Goal: Task Accomplishment & Management: Manage account settings

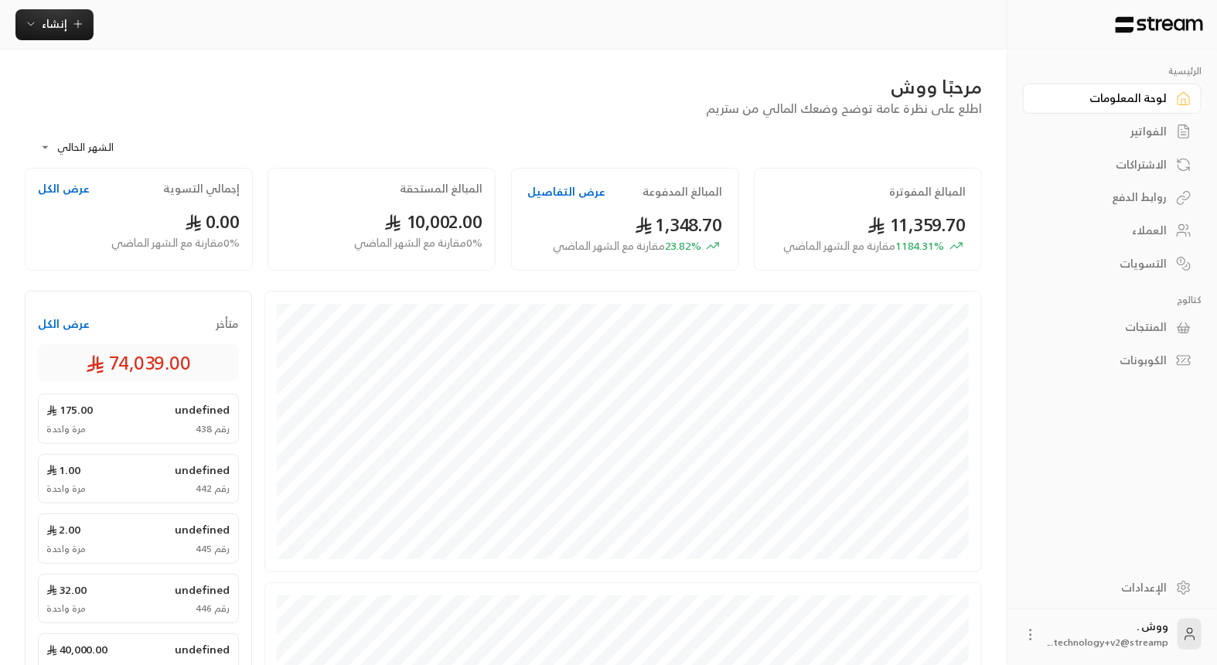
click at [1138, 583] on div "الإعدادات" at bounding box center [1104, 587] width 125 height 15
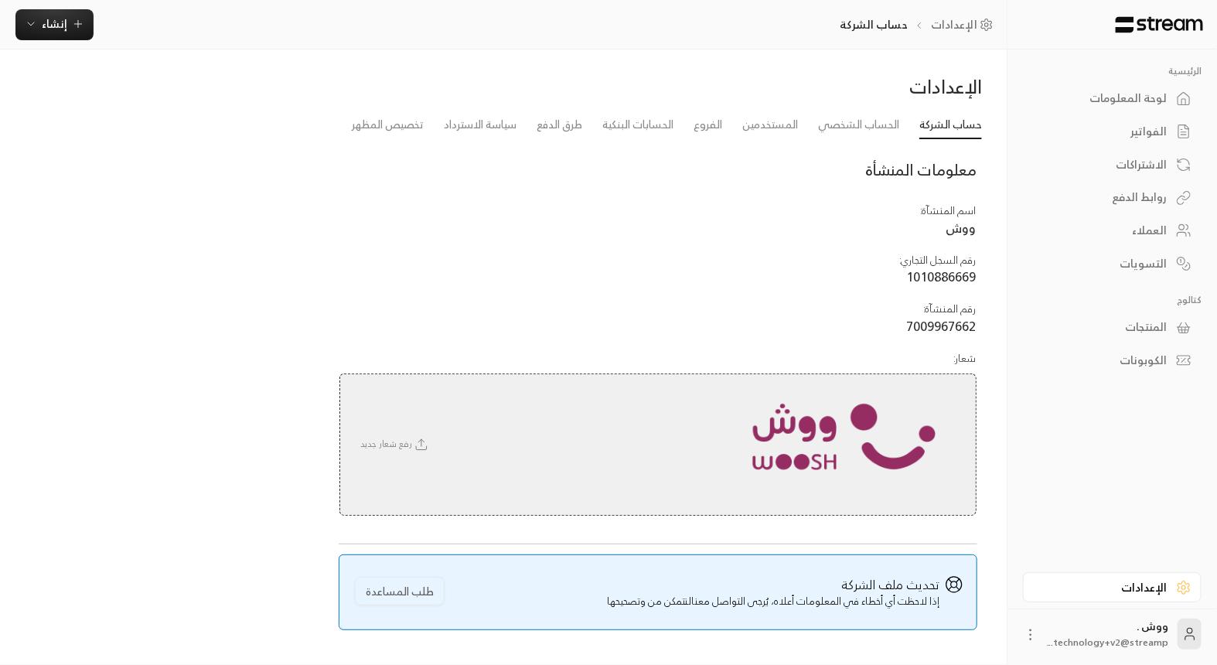
click at [1112, 94] on div "لوحة المعلومات" at bounding box center [1104, 97] width 125 height 15
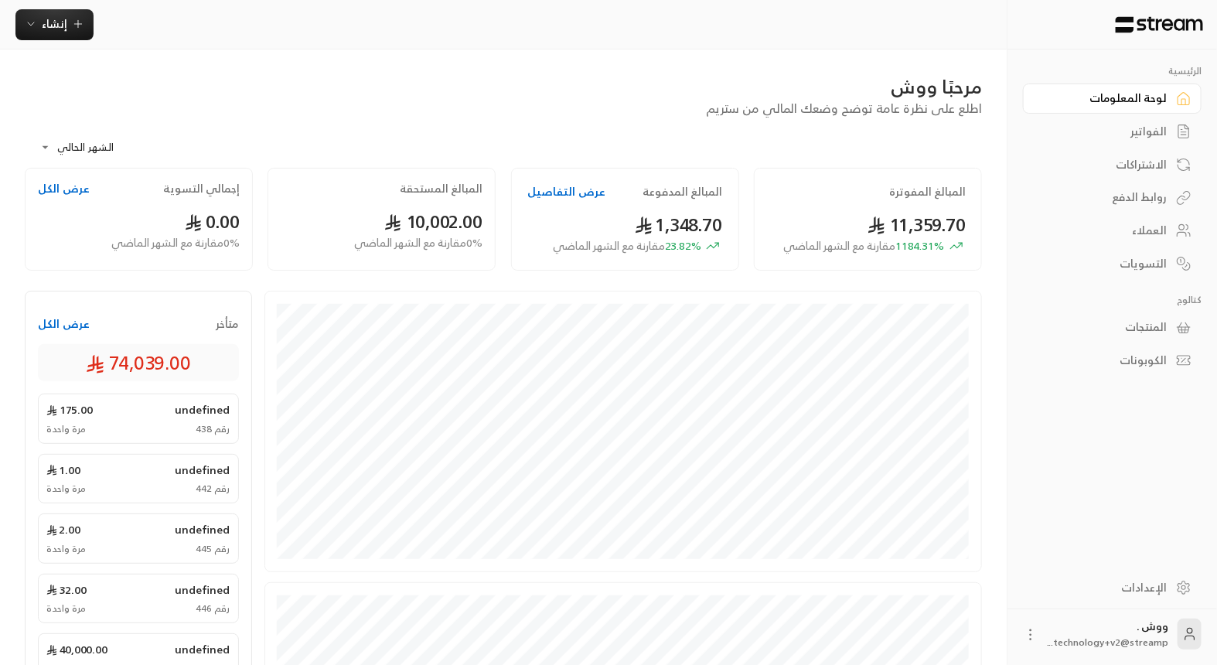
click at [1124, 585] on div "الإعدادات" at bounding box center [1104, 587] width 125 height 15
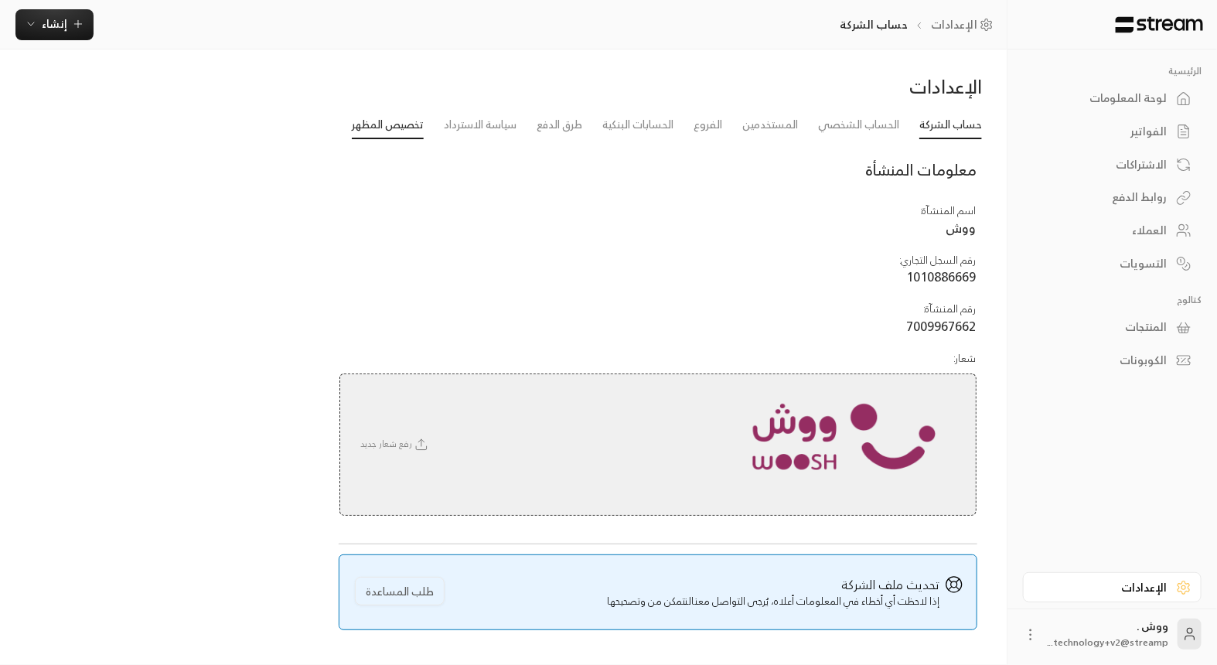
click at [384, 131] on link "تخصيص المظهر" at bounding box center [388, 125] width 72 height 28
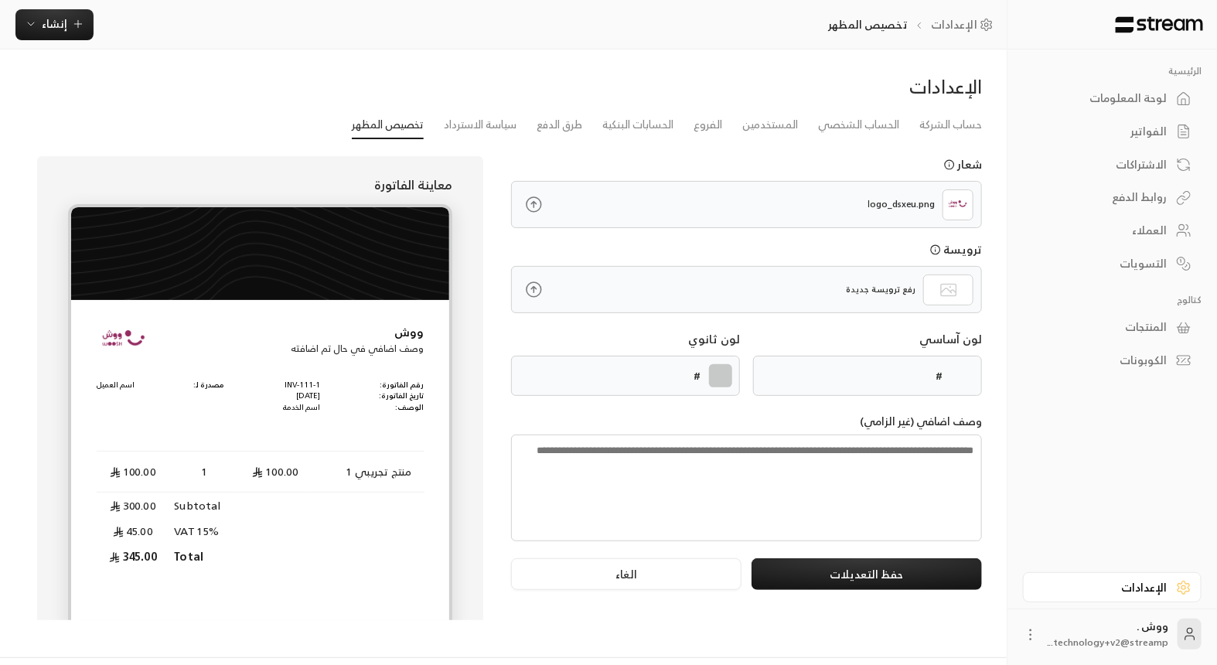
type input "******"
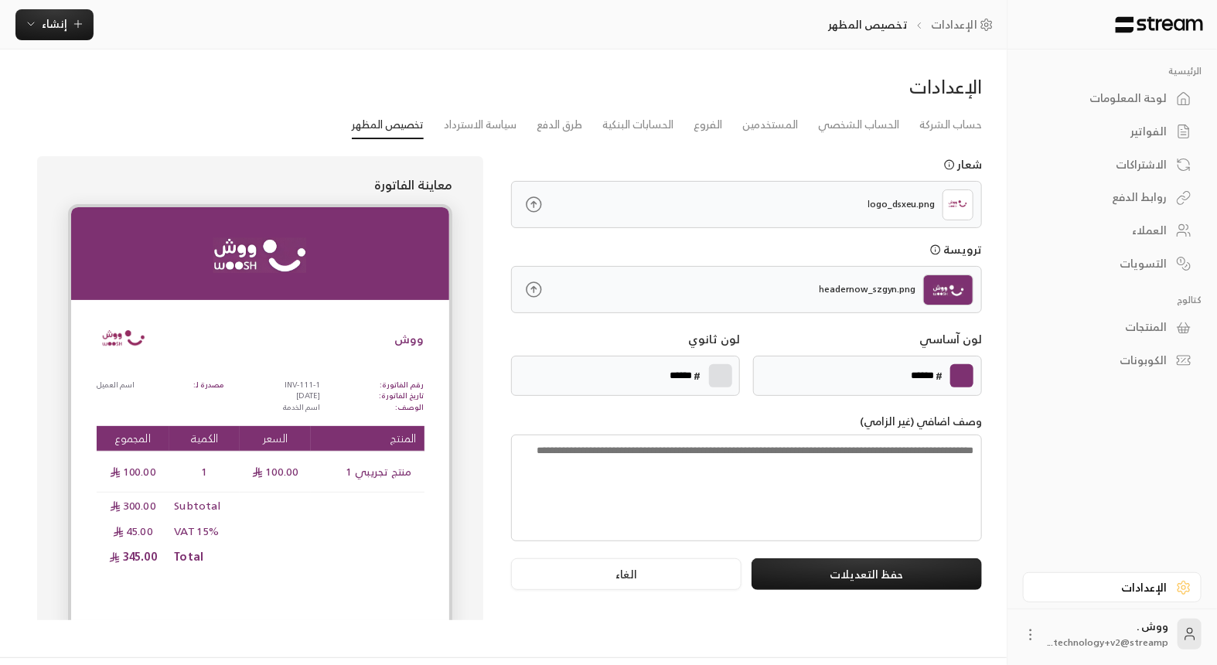
click at [1131, 101] on div "لوحة المعلومات" at bounding box center [1104, 97] width 125 height 15
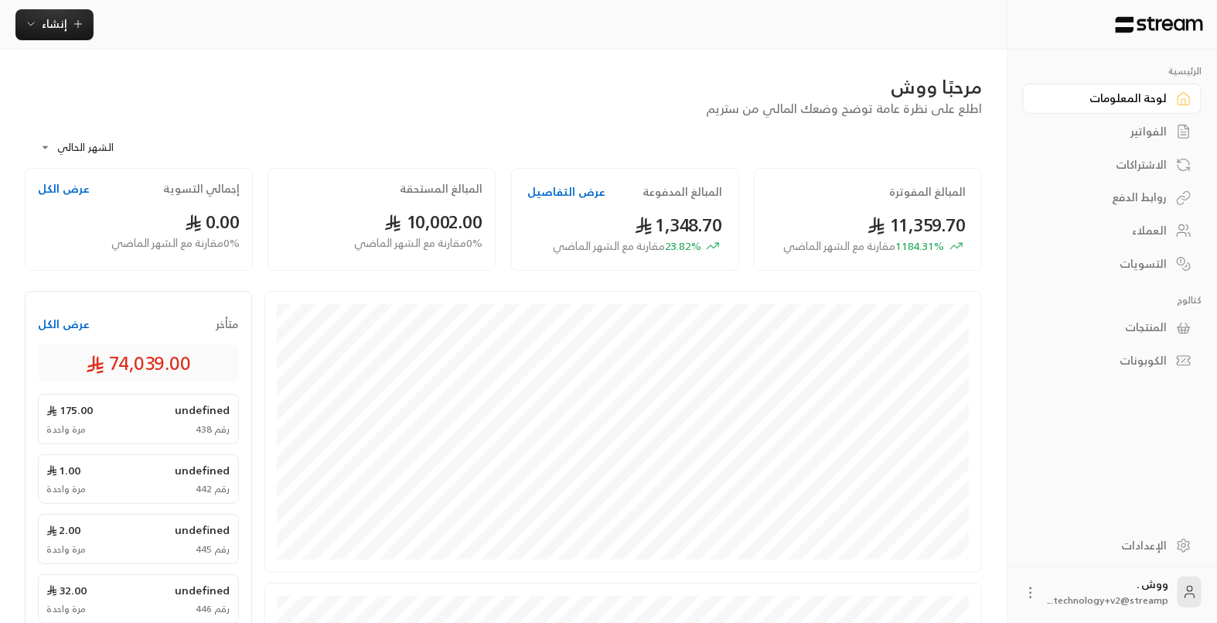
click at [1134, 128] on div "الفواتير" at bounding box center [1104, 131] width 125 height 15
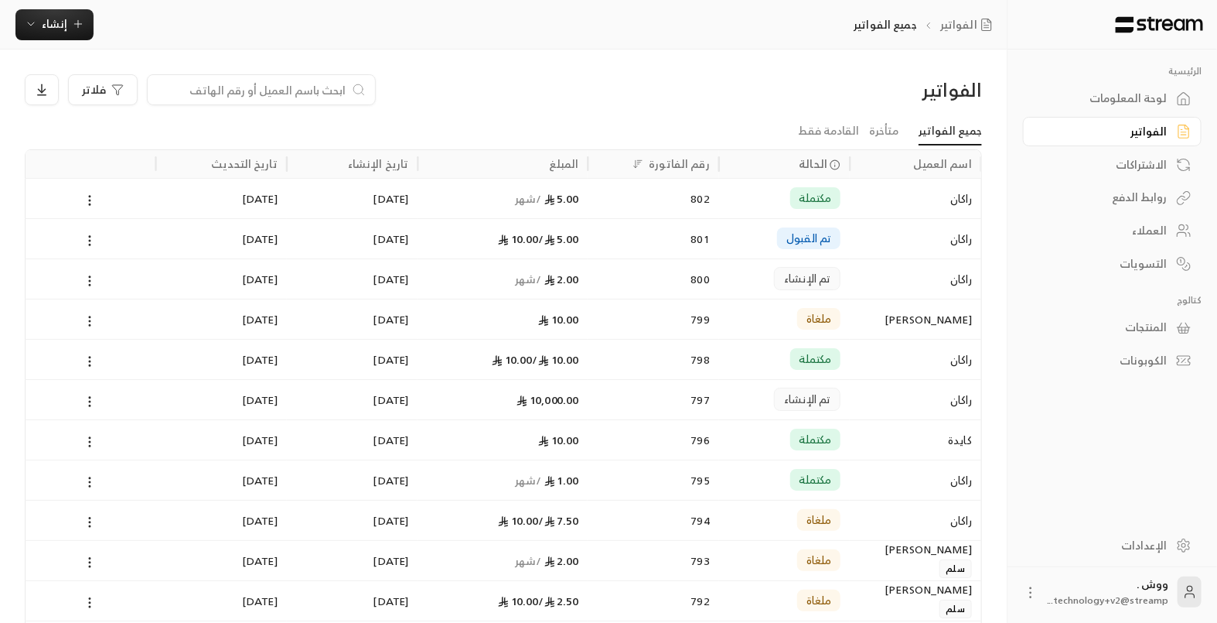
click at [914, 201] on div "راكان" at bounding box center [915, 198] width 113 height 39
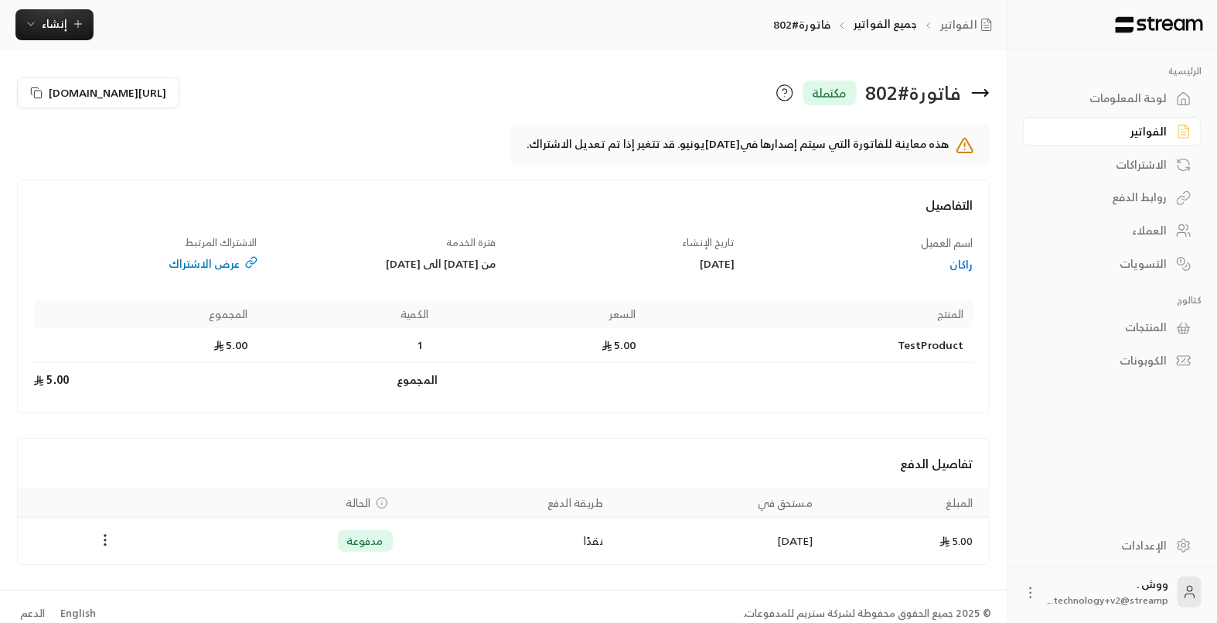
click at [956, 264] on div "راكان" at bounding box center [861, 264] width 223 height 15
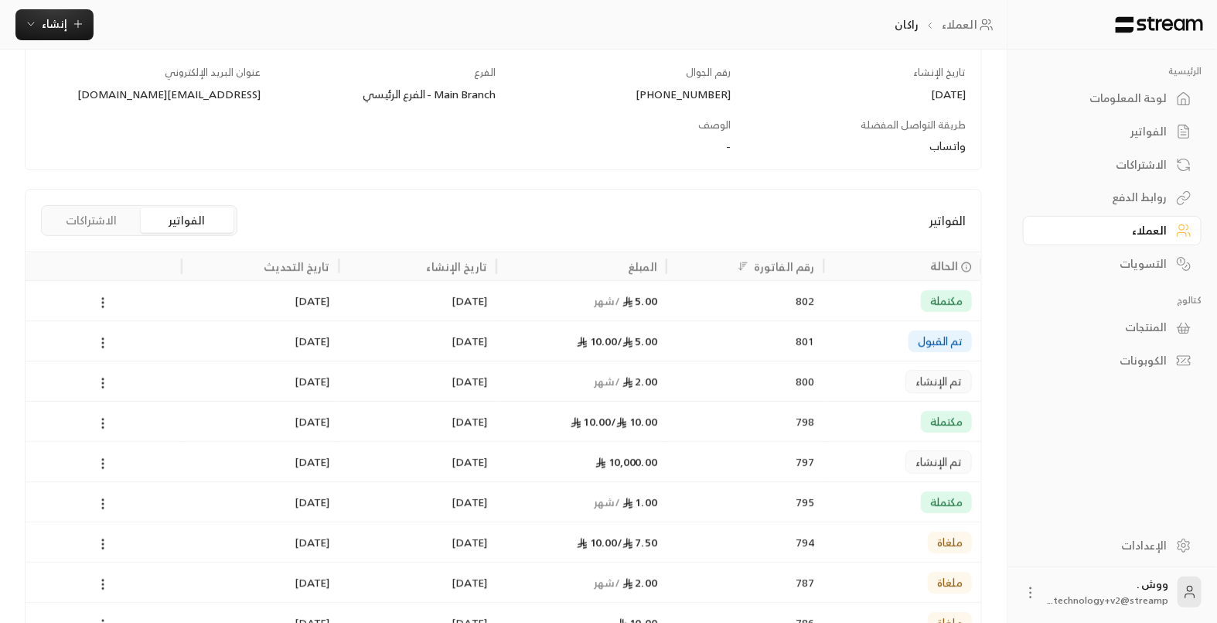
scroll to position [218, 0]
click at [81, 218] on button "الاشتراكات" at bounding box center [91, 221] width 93 height 25
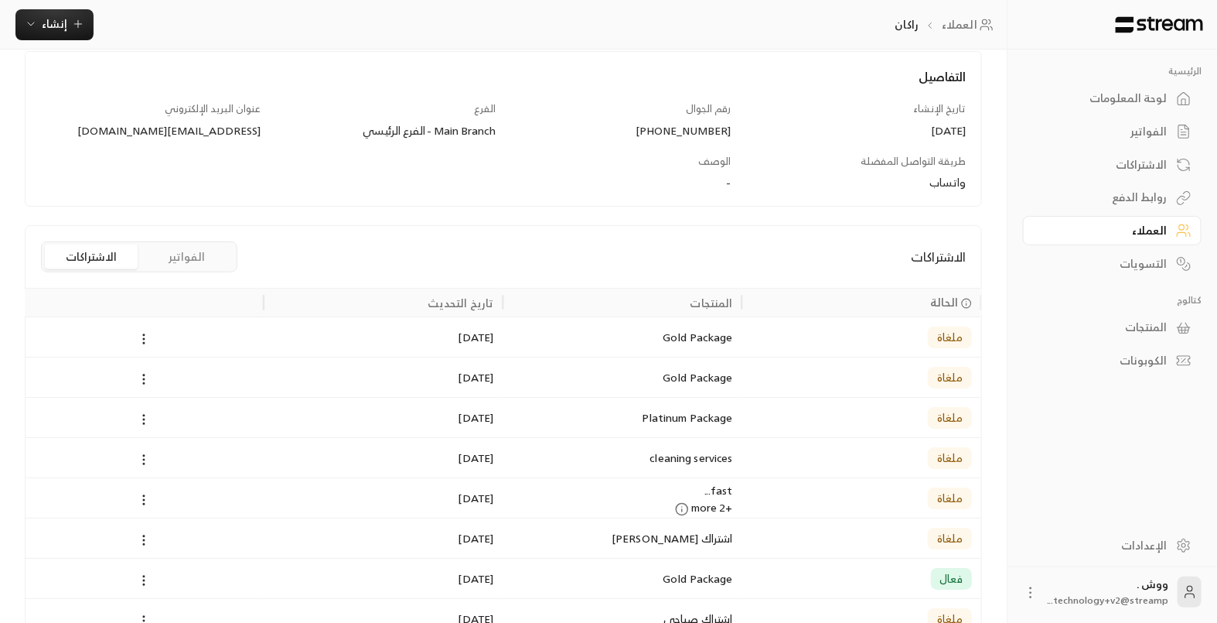
scroll to position [187, 0]
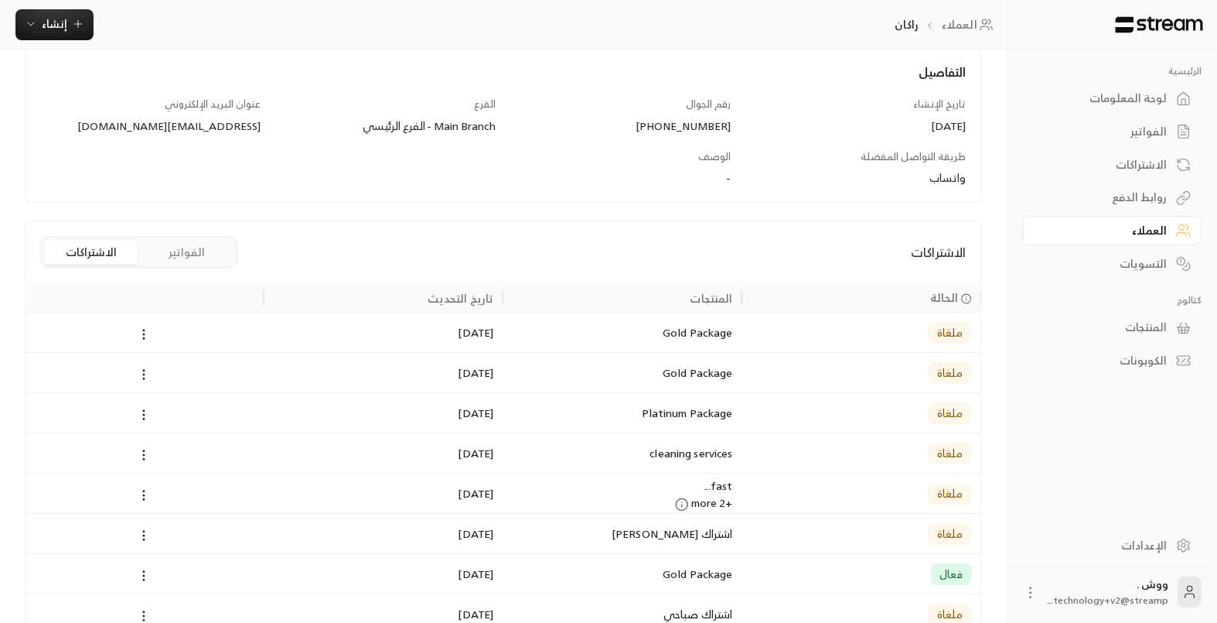
click at [1146, 258] on div "التسويات" at bounding box center [1104, 263] width 125 height 15
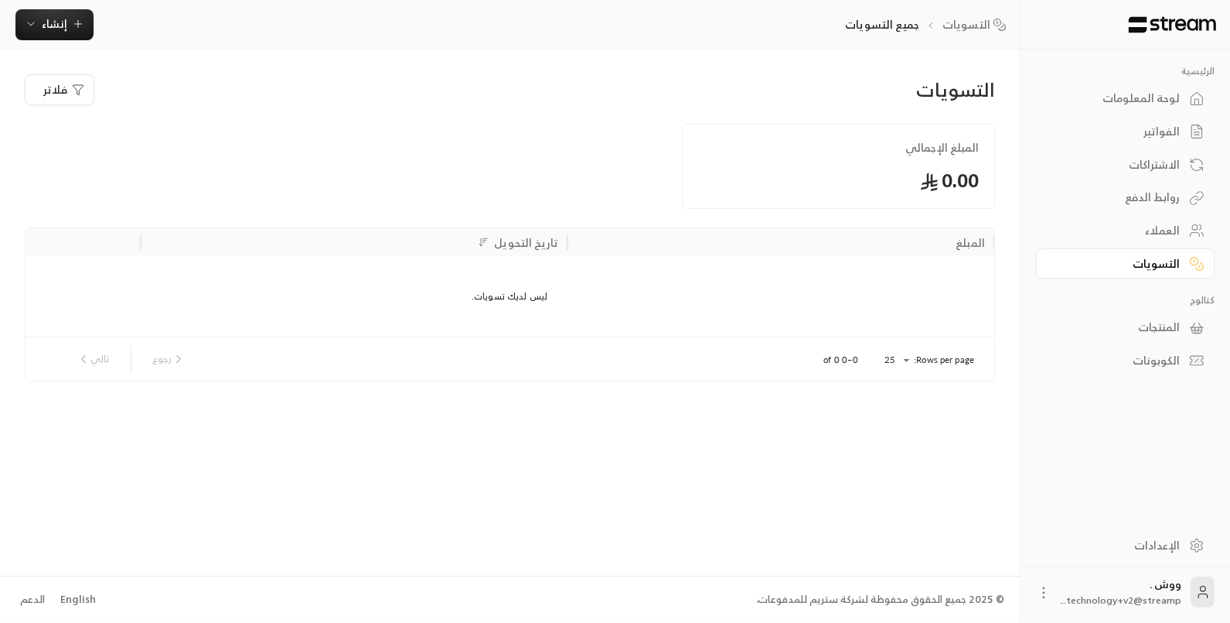
click at [1147, 330] on div "المنتجات" at bounding box center [1118, 326] width 125 height 15
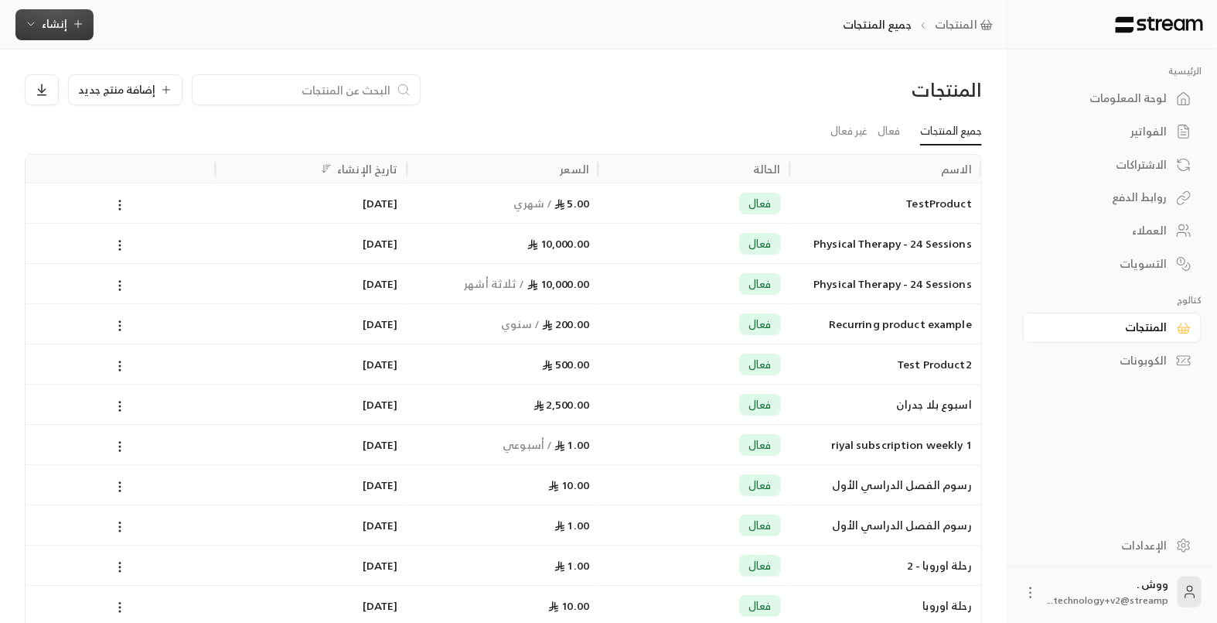
click at [56, 29] on span "إنشاء" at bounding box center [55, 23] width 26 height 19
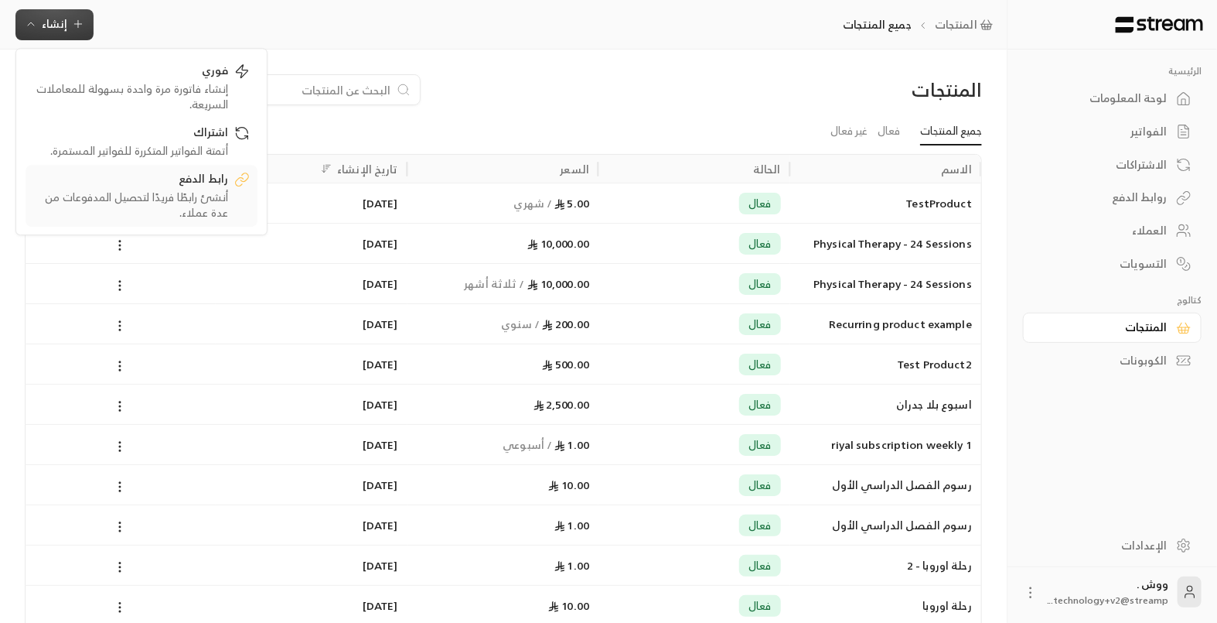
click at [207, 195] on div "أنشئ رابطًا فريدًا لتحصيل المدفوعات من عدة عملاء." at bounding box center [130, 204] width 195 height 31
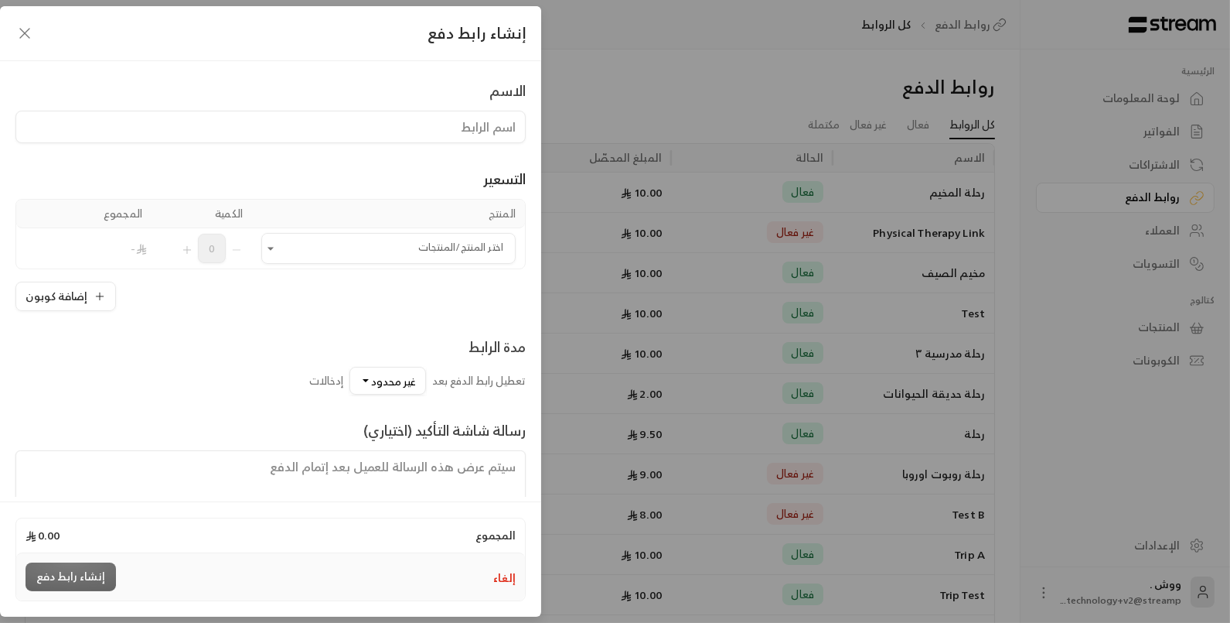
click at [344, 127] on input at bounding box center [270, 127] width 510 height 32
type input "رحلة المطعم"
click at [278, 251] on icon "Open" at bounding box center [270, 248] width 15 height 15
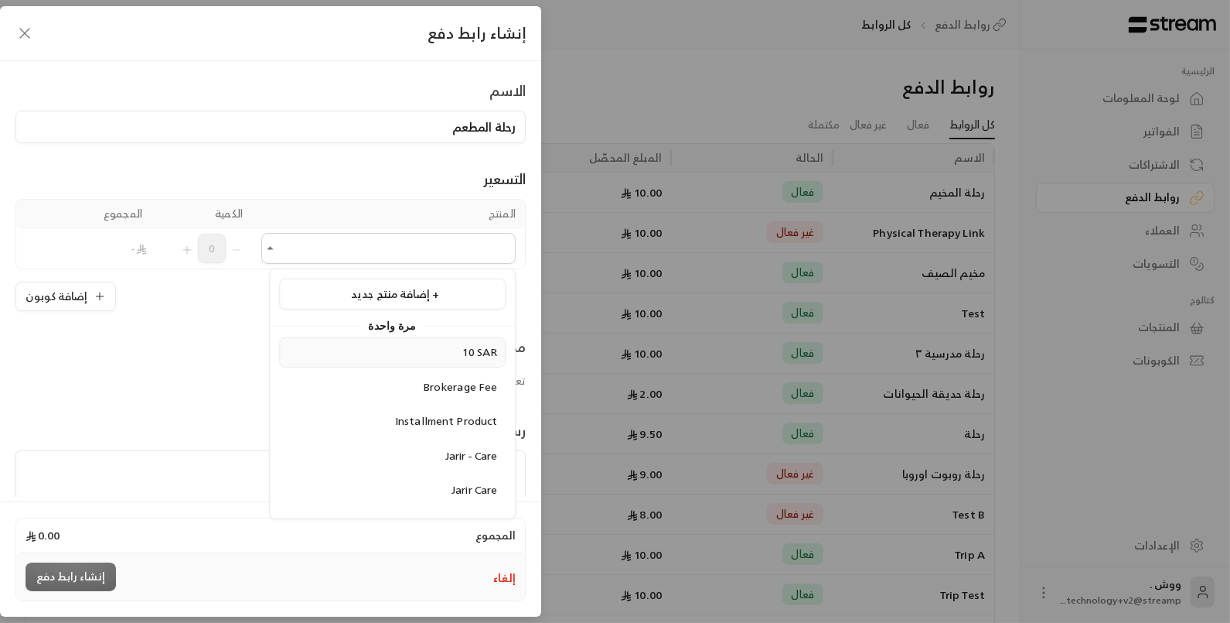
click at [383, 358] on div "10 SAR" at bounding box center [393, 352] width 210 height 16
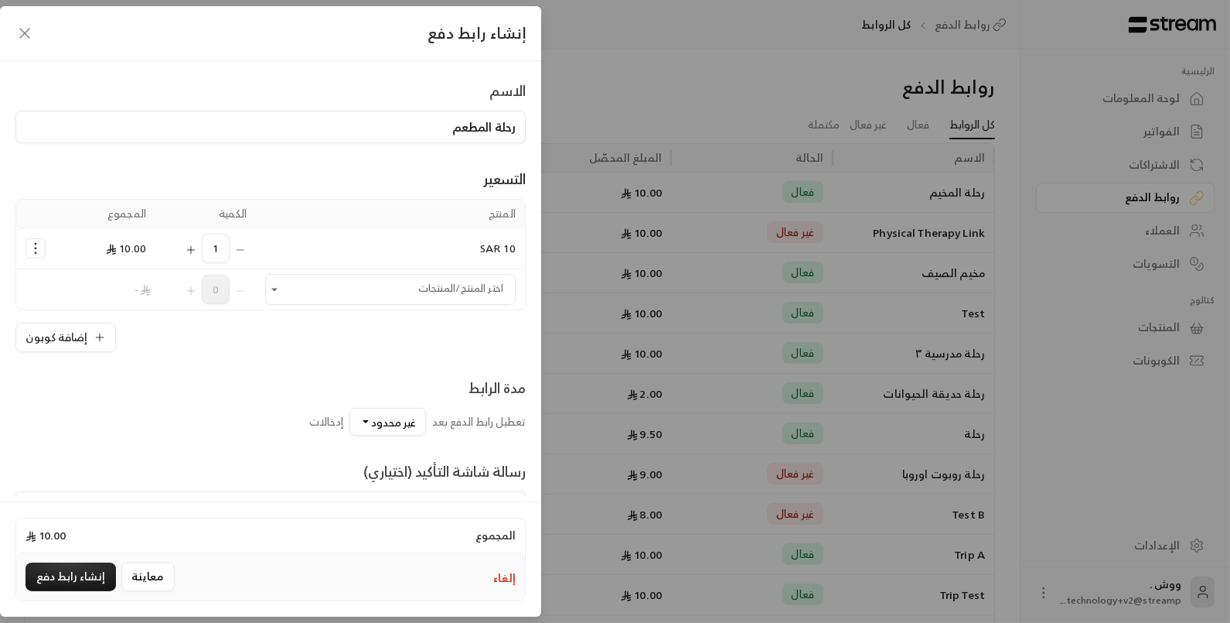
click at [395, 419] on span "غير محدود" at bounding box center [393, 421] width 45 height 19
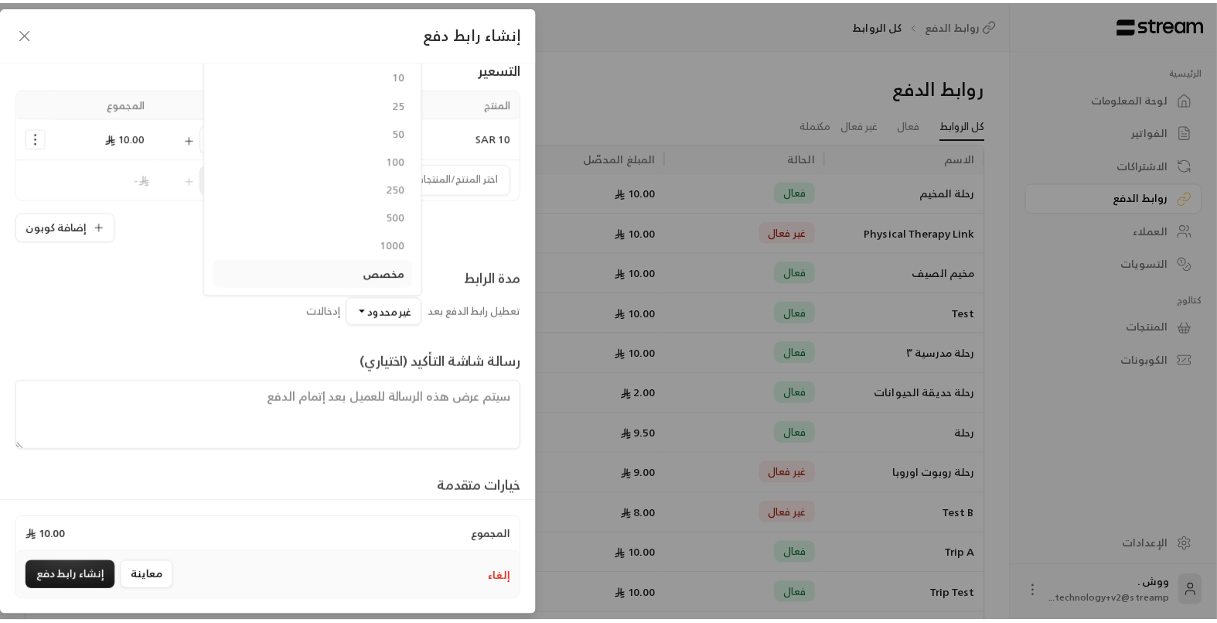
scroll to position [138, 0]
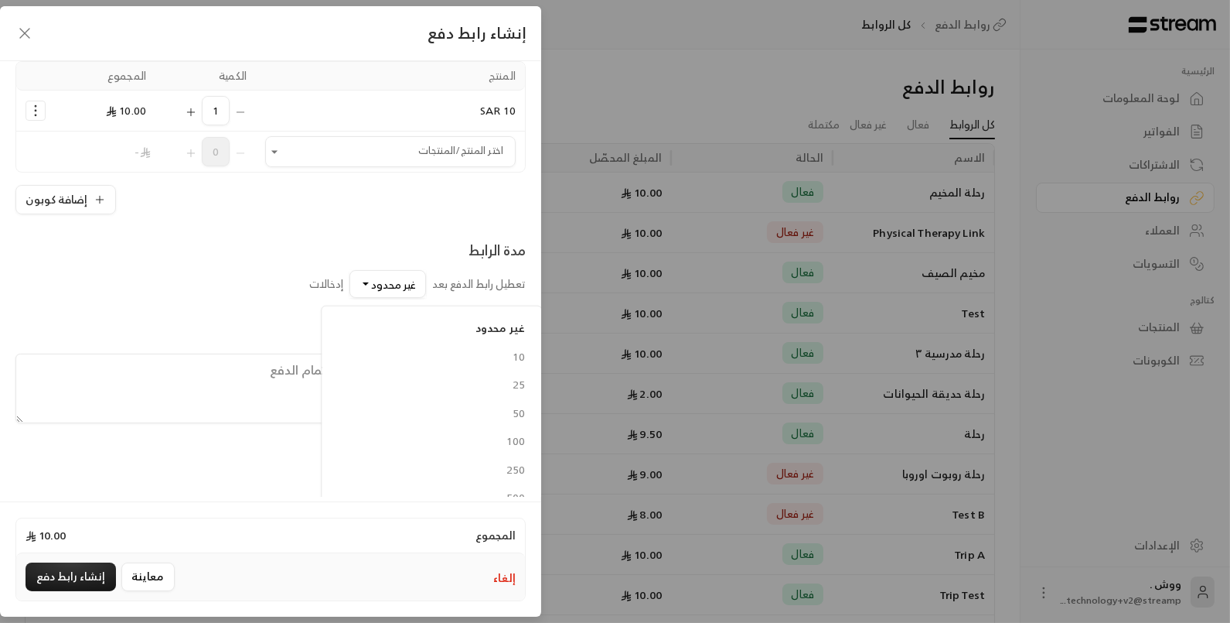
click at [200, 391] on textarea at bounding box center [270, 388] width 510 height 70
click at [25, 41] on icon "button" at bounding box center [24, 33] width 19 height 19
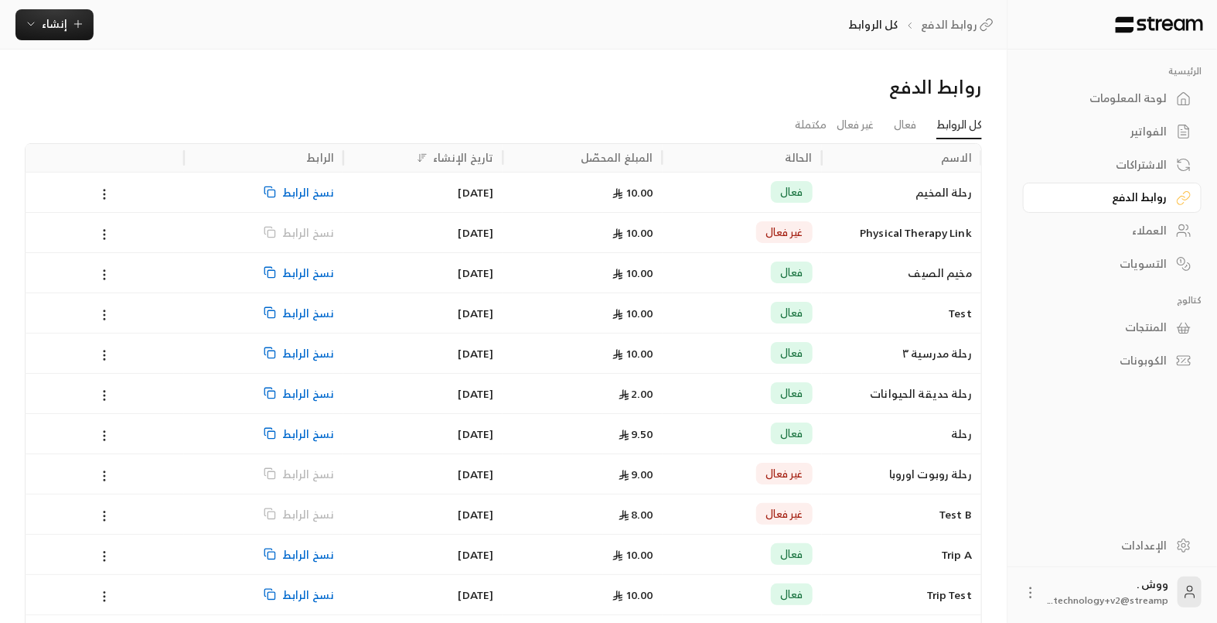
click at [295, 199] on span "نسخ الرابط" at bounding box center [308, 191] width 52 height 39
click at [520, 187] on div "10.00" at bounding box center [582, 191] width 141 height 39
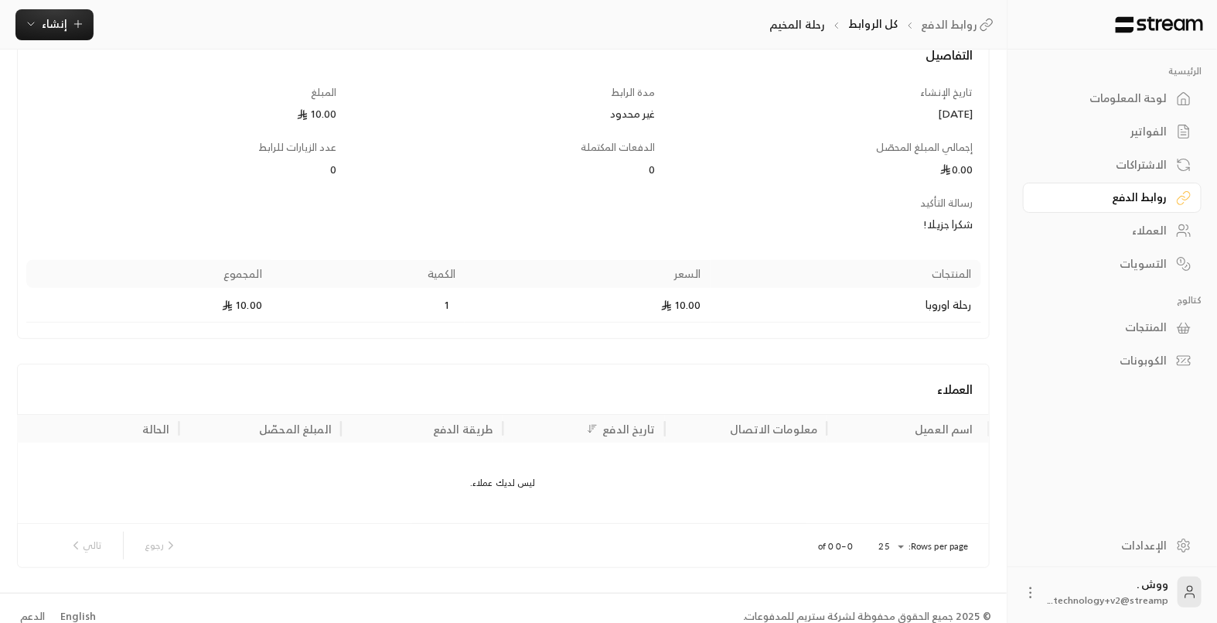
scroll to position [114, 0]
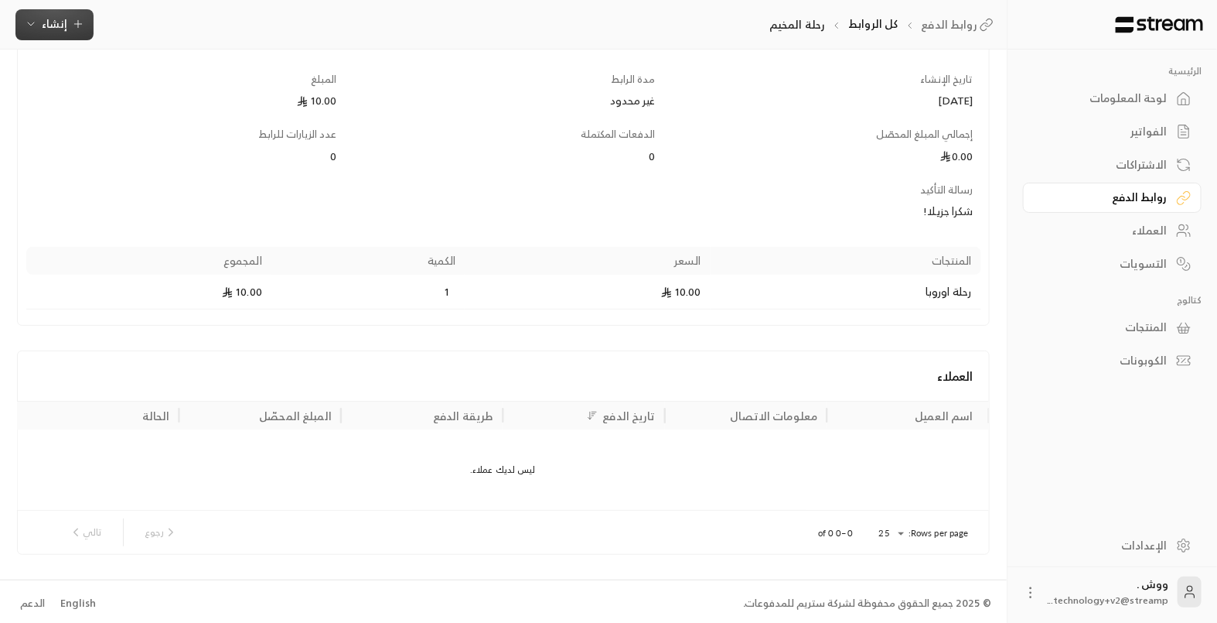
click at [45, 29] on span "إنشاء" at bounding box center [55, 23] width 26 height 19
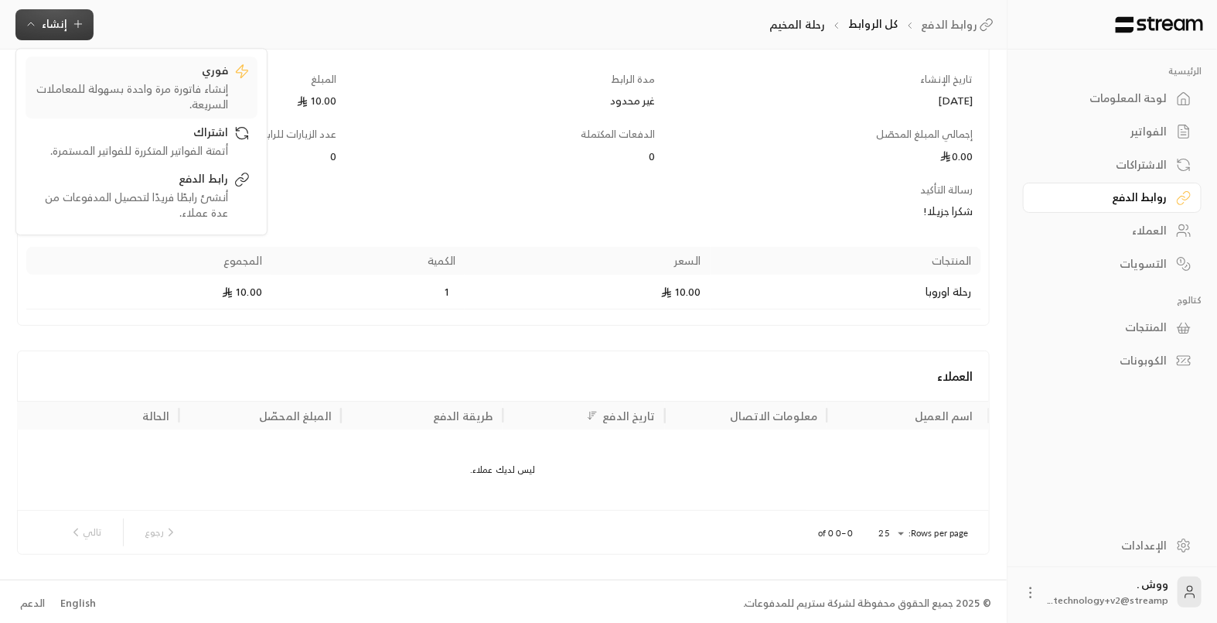
click at [108, 97] on div "إنشاء فاتورة مرة واحدة بسهولة للمعاملات السريعة." at bounding box center [130, 96] width 195 height 31
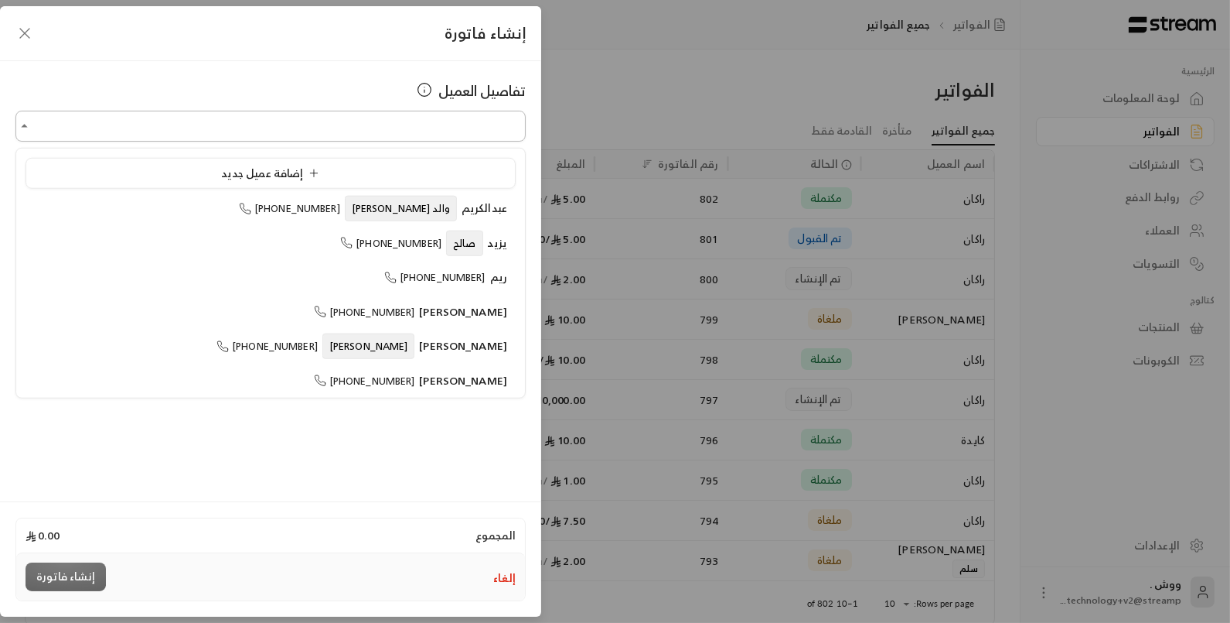
click at [139, 124] on input "اختر العميل" at bounding box center [270, 126] width 510 height 27
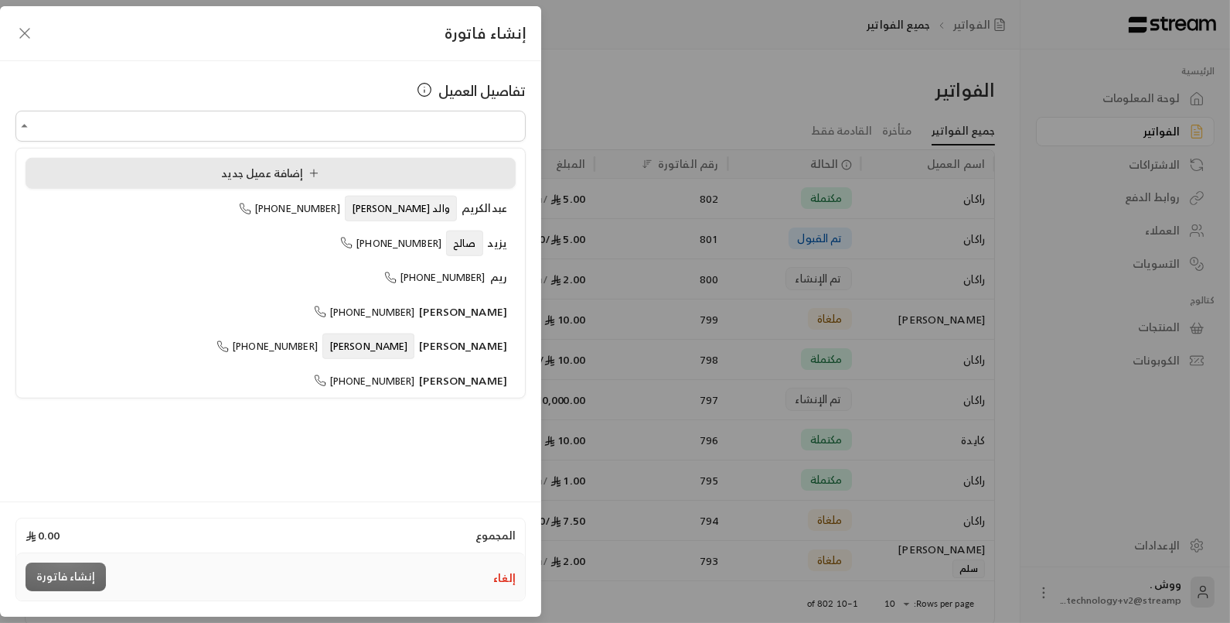
click at [196, 167] on div "إضافة عميل جديد" at bounding box center [270, 173] width 473 height 16
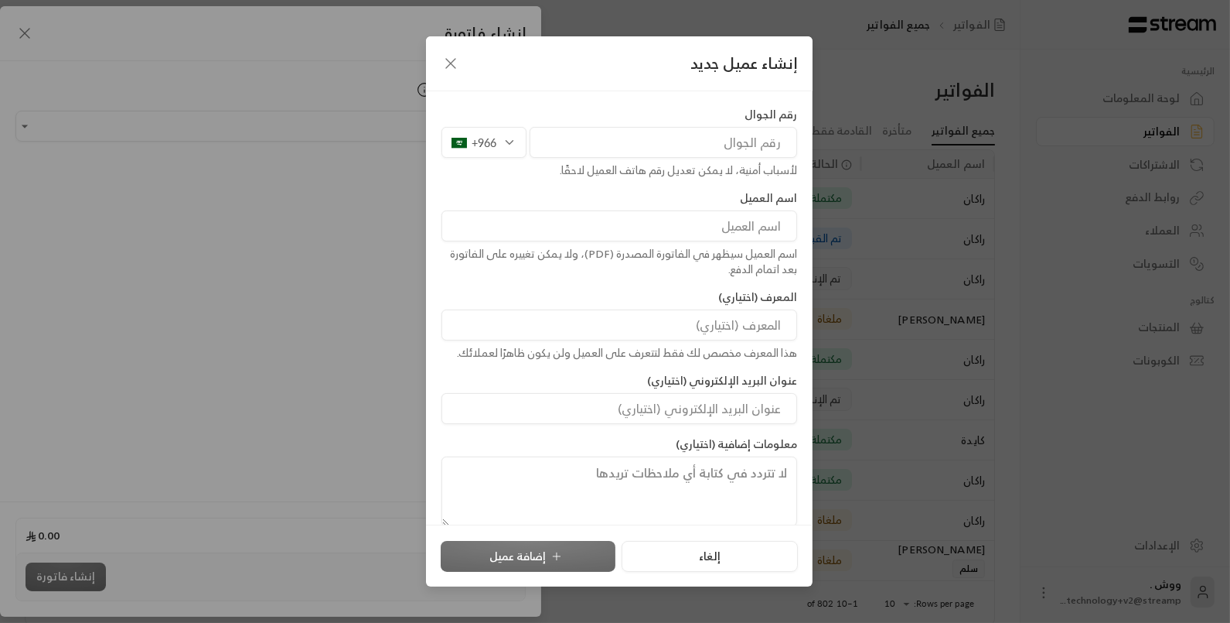
click at [596, 144] on input "tel" at bounding box center [664, 142] width 268 height 31
type input "582322125"
click at [730, 234] on input at bounding box center [620, 225] width 356 height 31
type input "[PERSON_NAME]"
click at [513, 547] on button "إضافة عميل" at bounding box center [528, 556] width 175 height 31
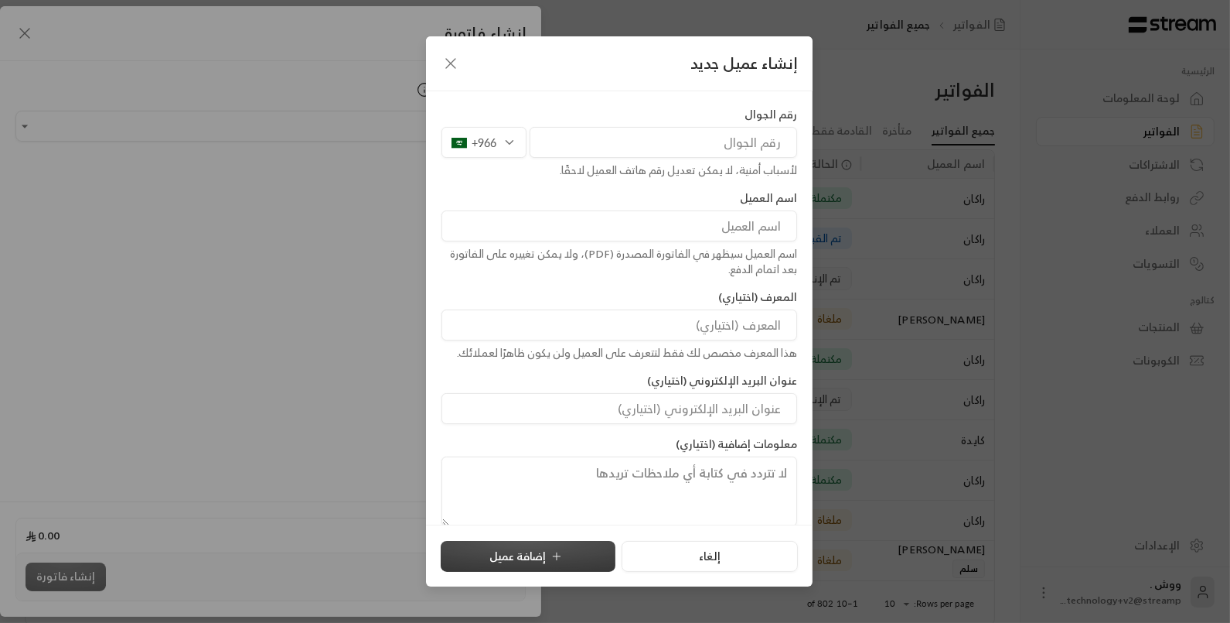
type input "**********"
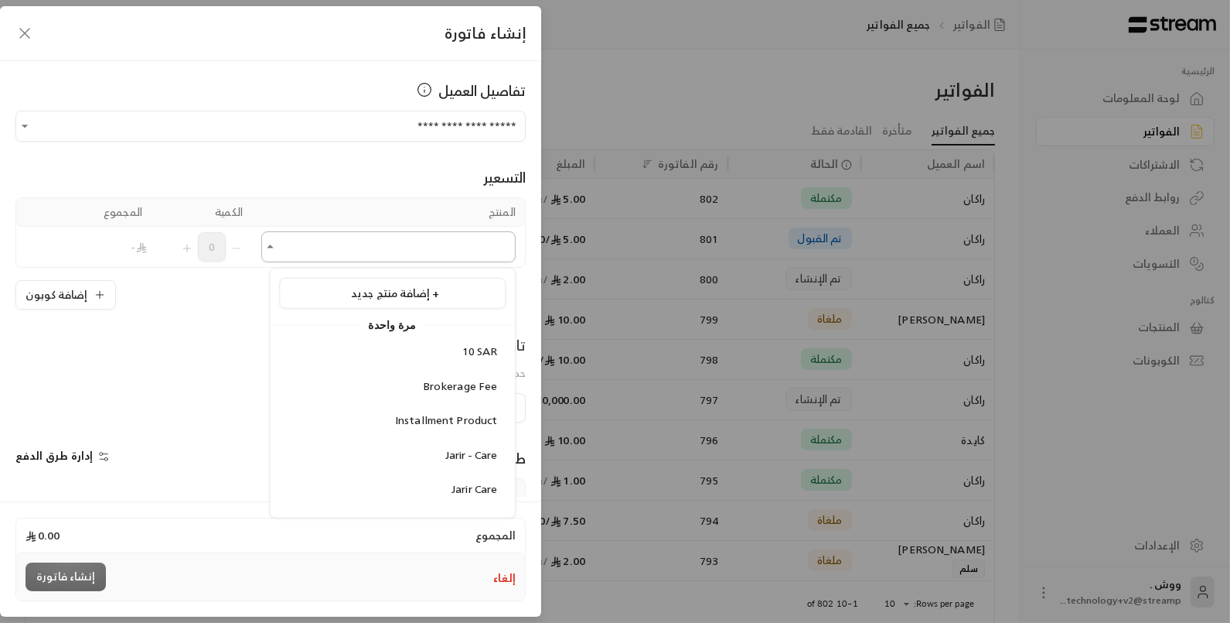
click at [294, 248] on input "اختر العميل" at bounding box center [388, 247] width 254 height 27
click at [369, 353] on div "10 SAR" at bounding box center [393, 351] width 210 height 16
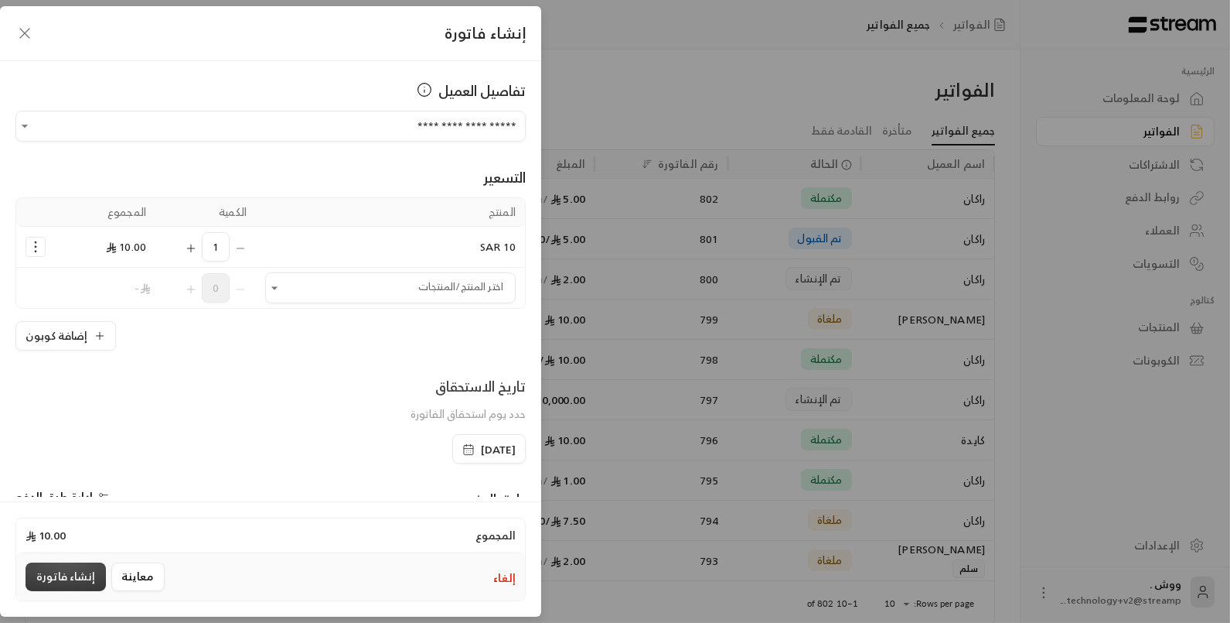
click at [70, 582] on button "إنشاء فاتورة" at bounding box center [66, 576] width 80 height 29
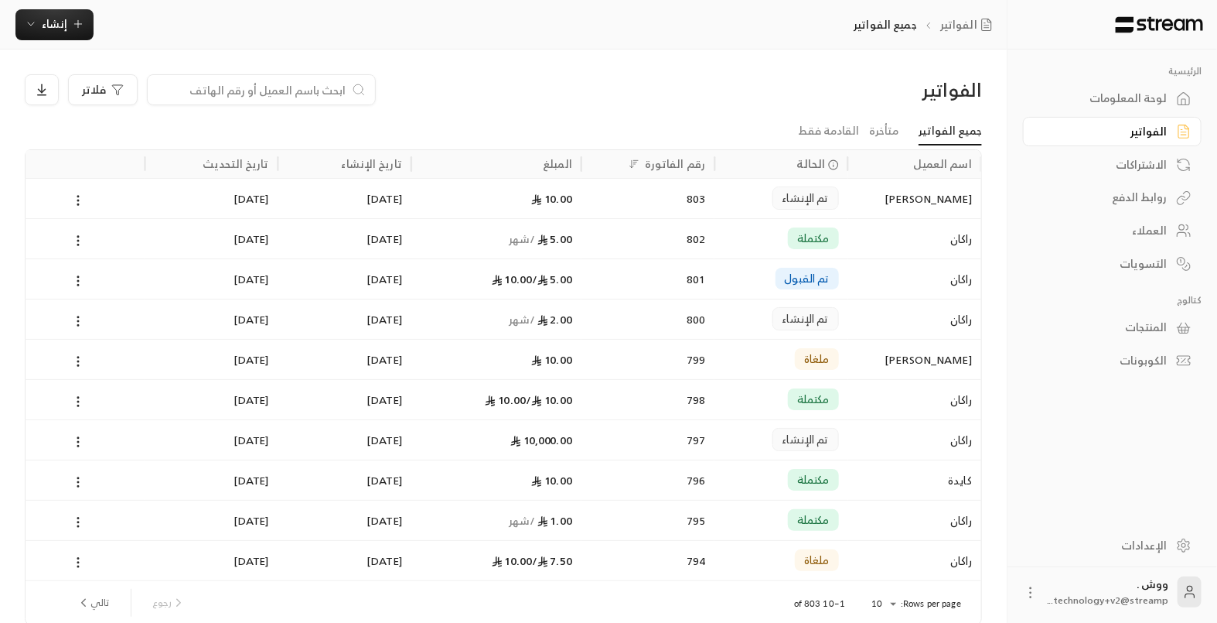
click at [1150, 551] on div "الإعدادات" at bounding box center [1104, 544] width 125 height 15
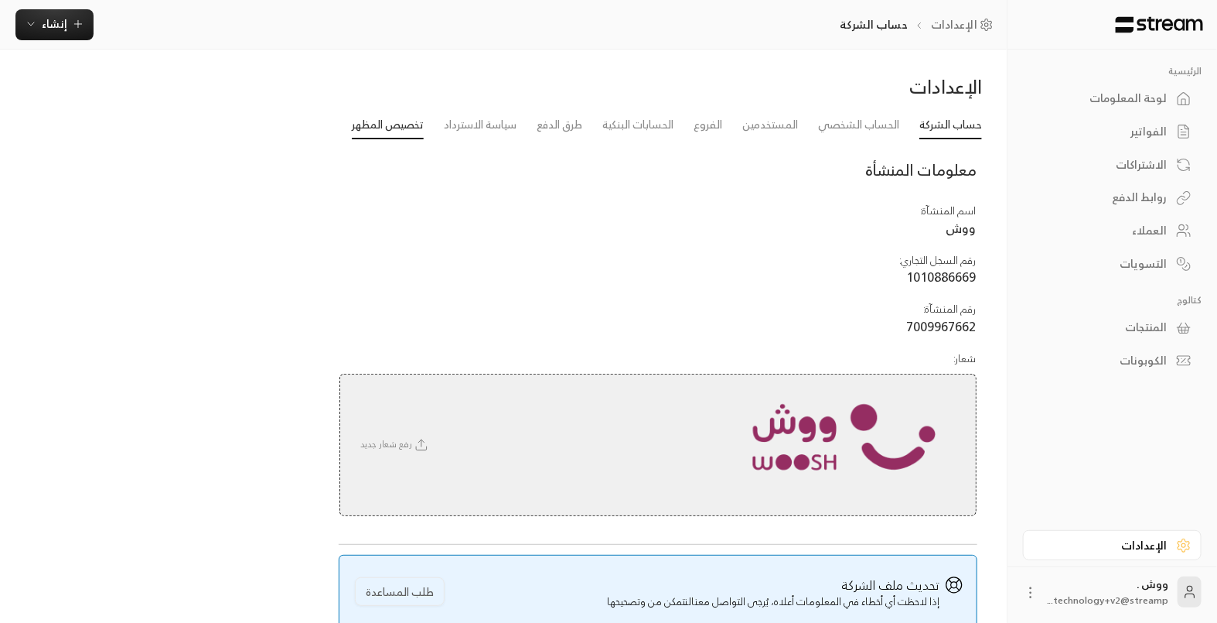
click at [366, 121] on link "تخصيص المظهر" at bounding box center [388, 125] width 72 height 28
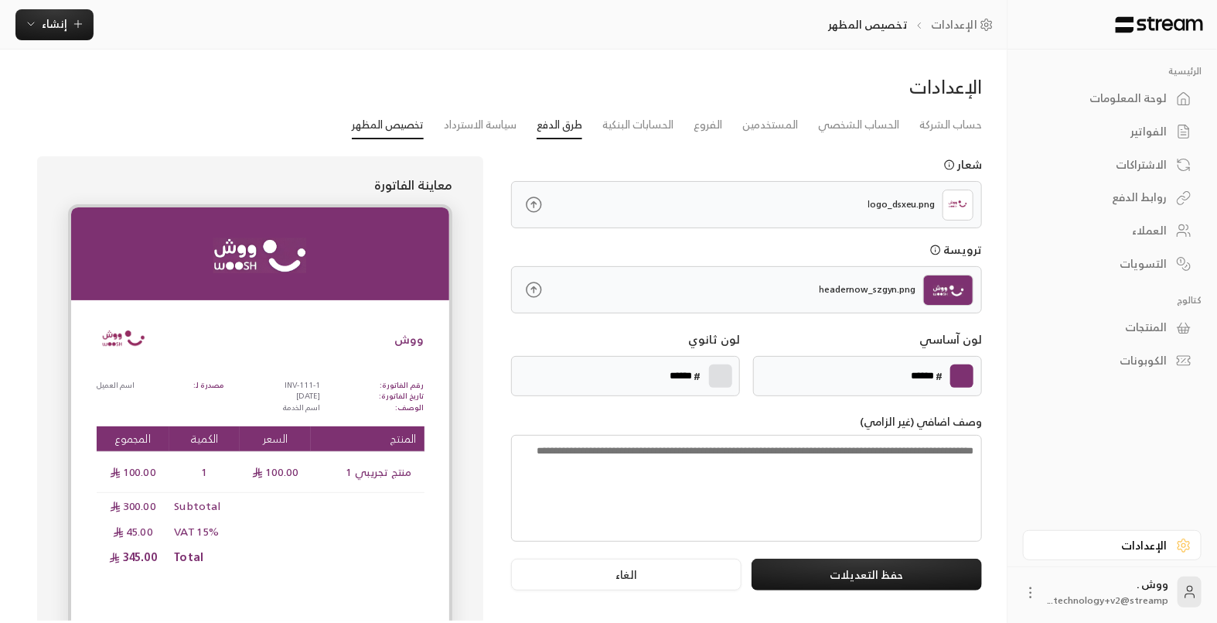
click at [547, 135] on link "طرق الدفع" at bounding box center [560, 125] width 46 height 28
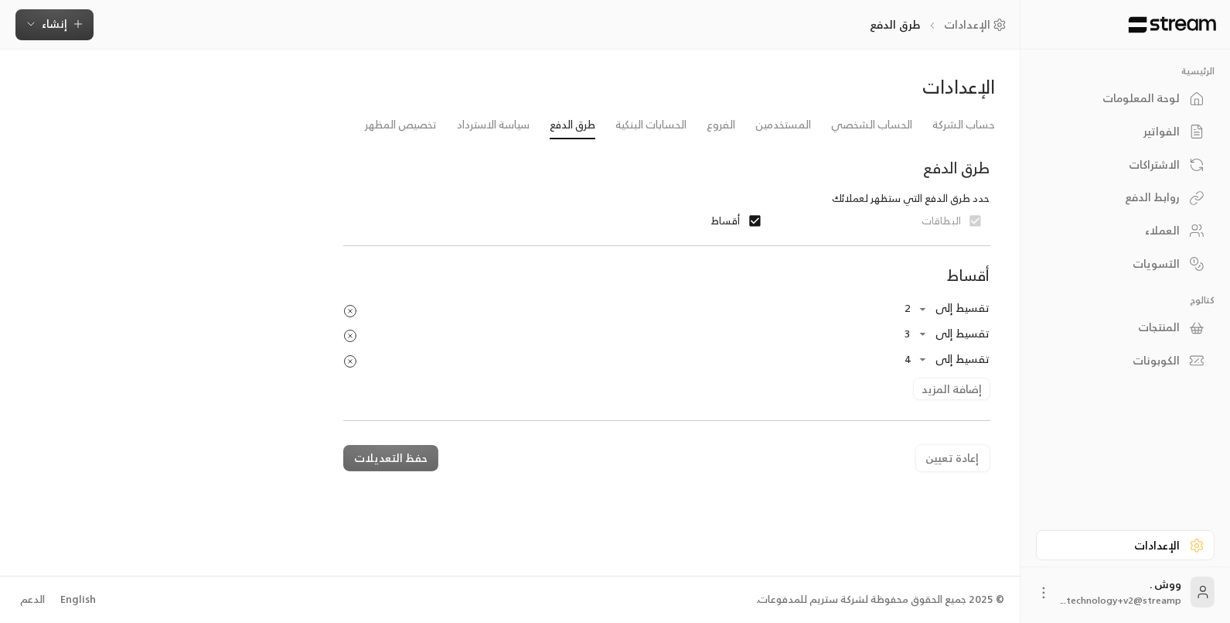
click at [60, 25] on span "إنشاء" at bounding box center [55, 23] width 26 height 19
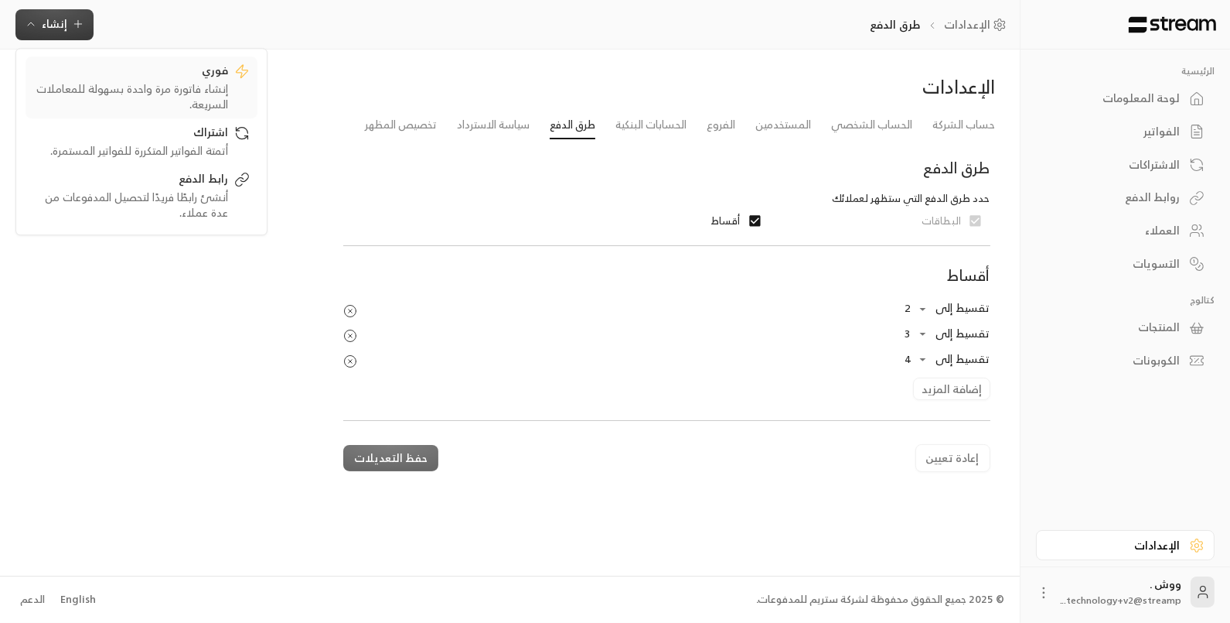
click at [161, 83] on div "إنشاء فاتورة مرة واحدة بسهولة للمعاملات السريعة." at bounding box center [130, 96] width 195 height 31
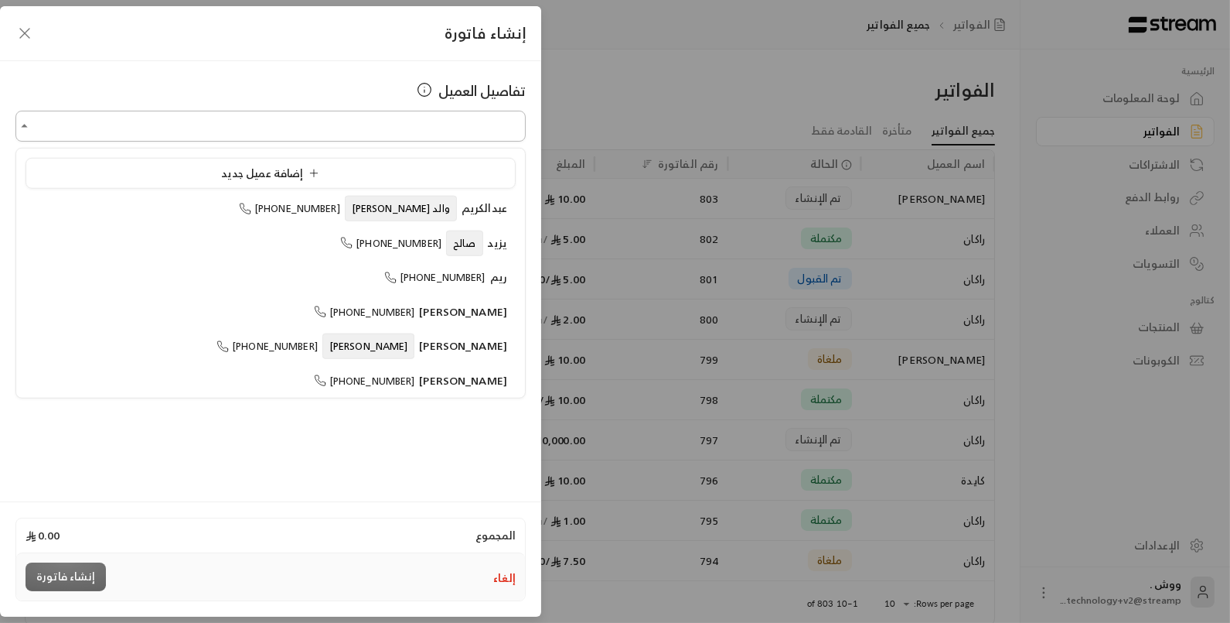
click at [239, 128] on input "اختر العميل" at bounding box center [270, 126] width 510 height 27
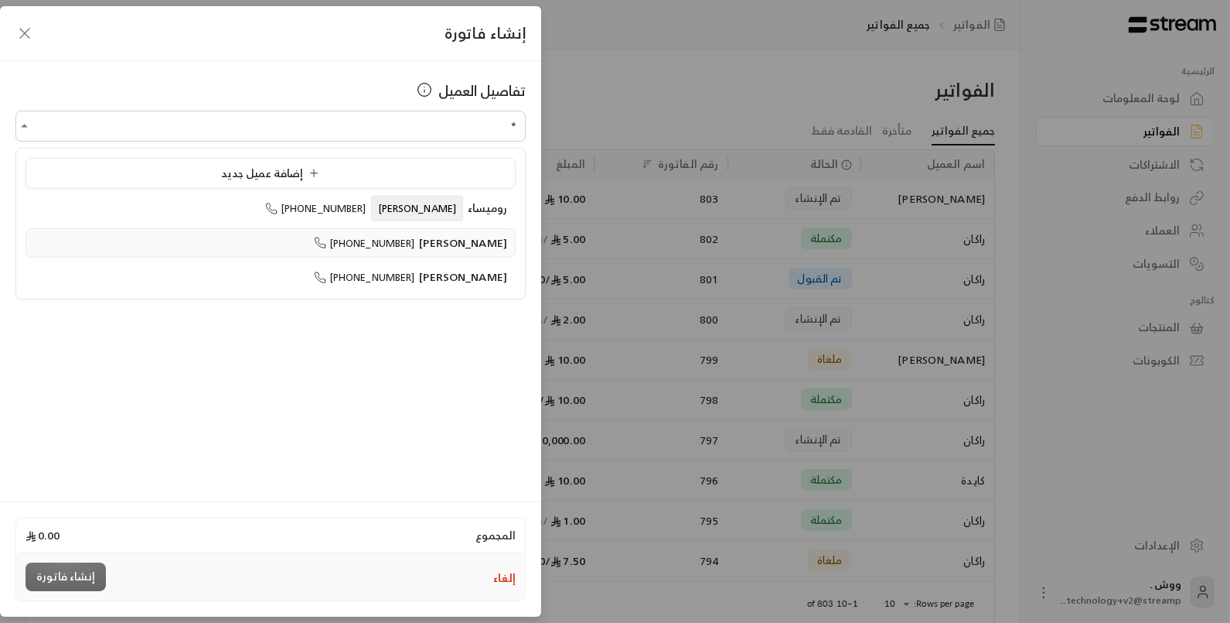
click at [388, 229] on li "[PERSON_NAME] [PHONE_NUMBER]" at bounding box center [271, 242] width 490 height 30
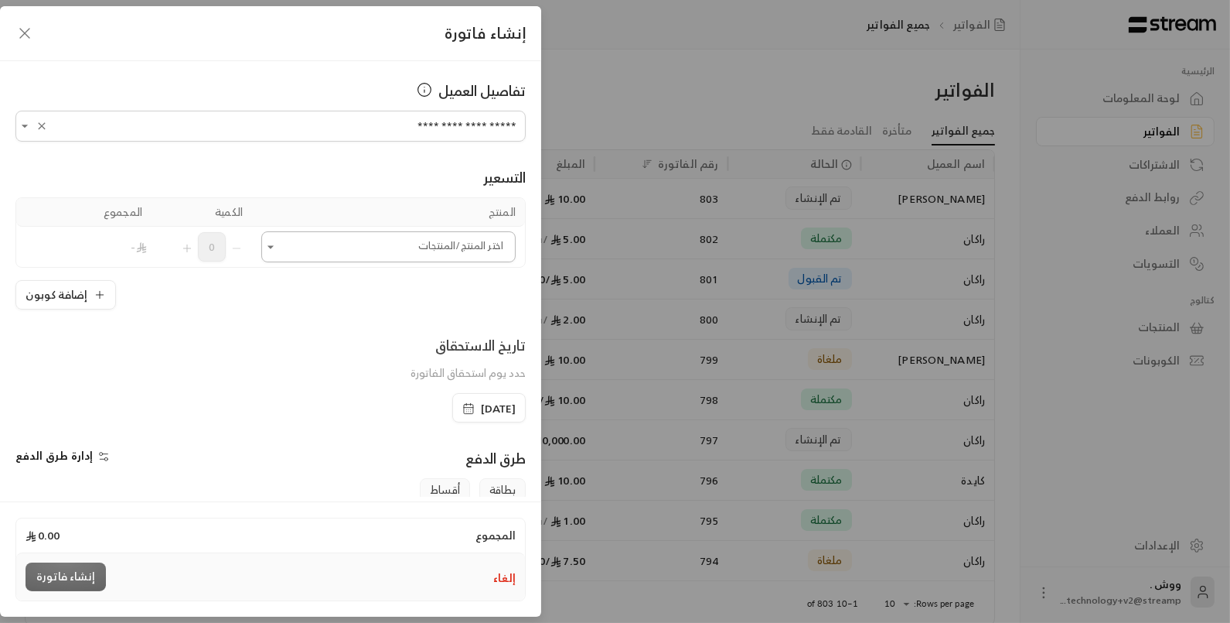
type input "**********"
click at [276, 258] on input "اختر العميل" at bounding box center [388, 247] width 254 height 27
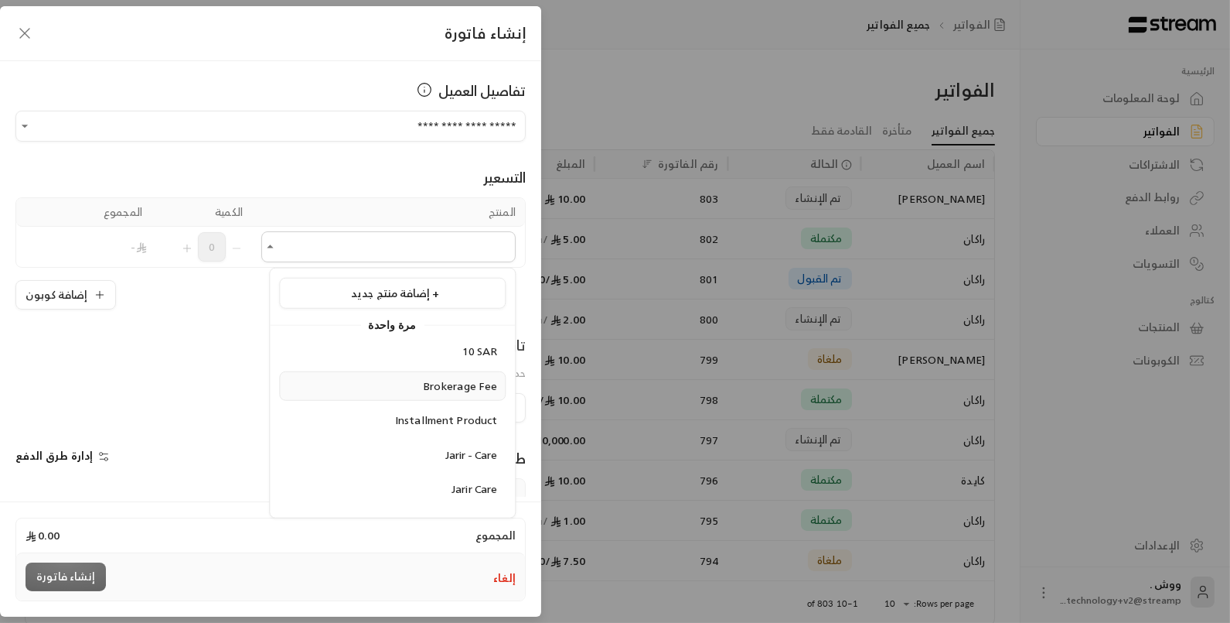
click at [364, 370] on li "Brokerage Fee" at bounding box center [392, 385] width 227 height 30
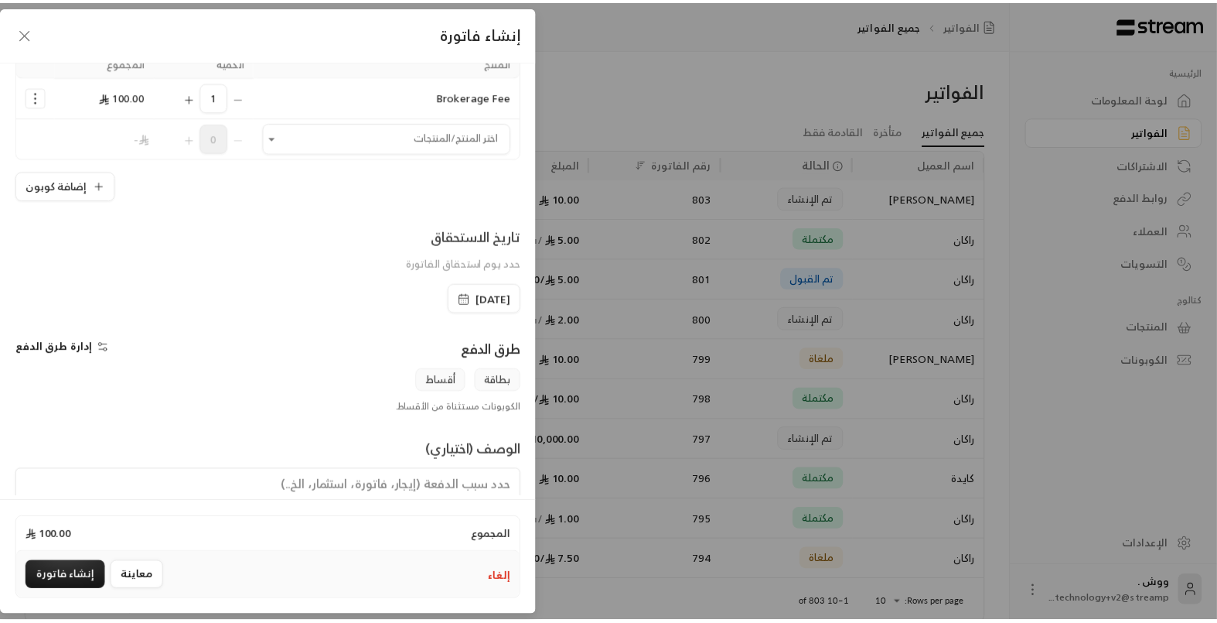
scroll to position [153, 0]
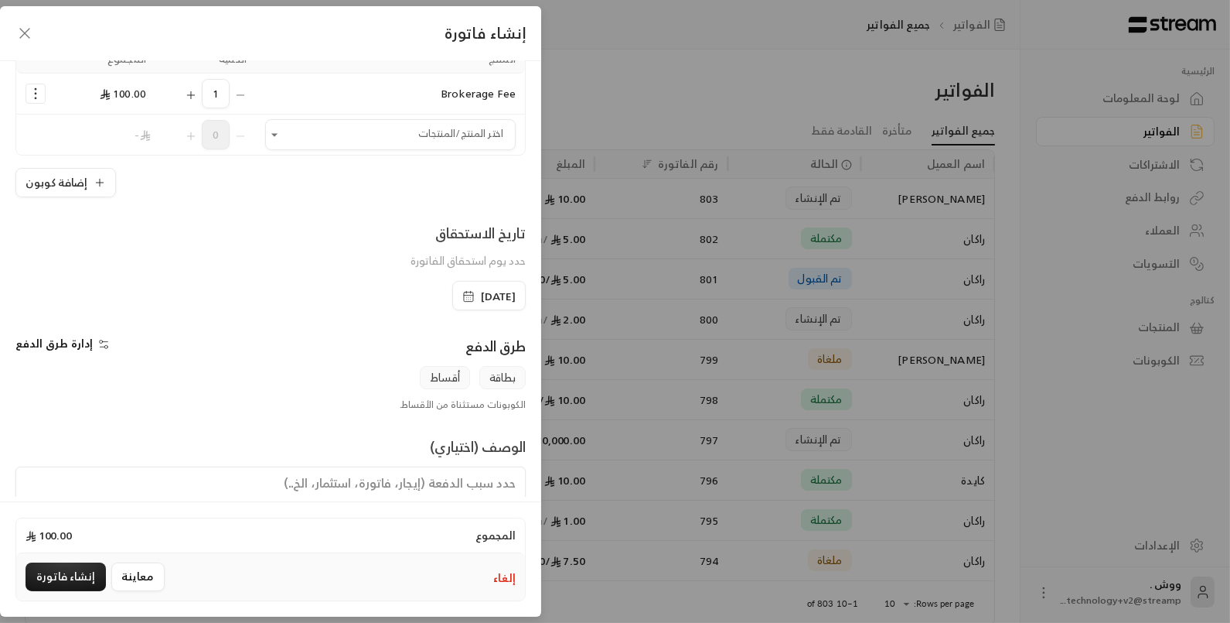
click at [59, 340] on span "إدارة طرق الدفع" at bounding box center [53, 342] width 77 height 19
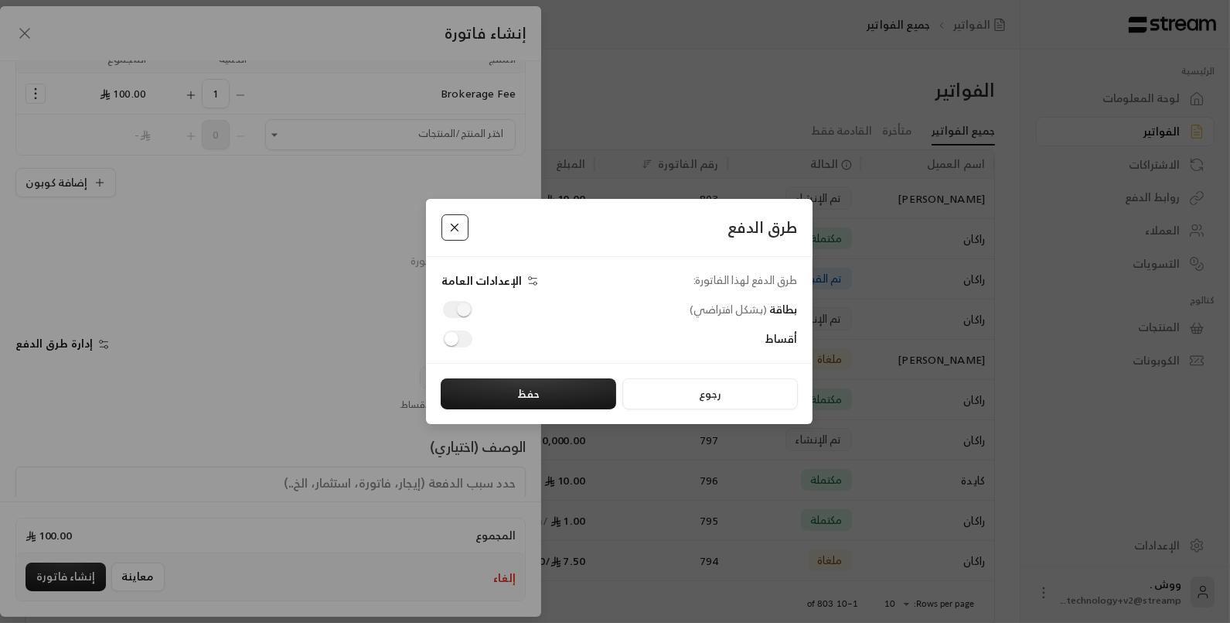
click at [457, 237] on button "Close" at bounding box center [455, 227] width 27 height 27
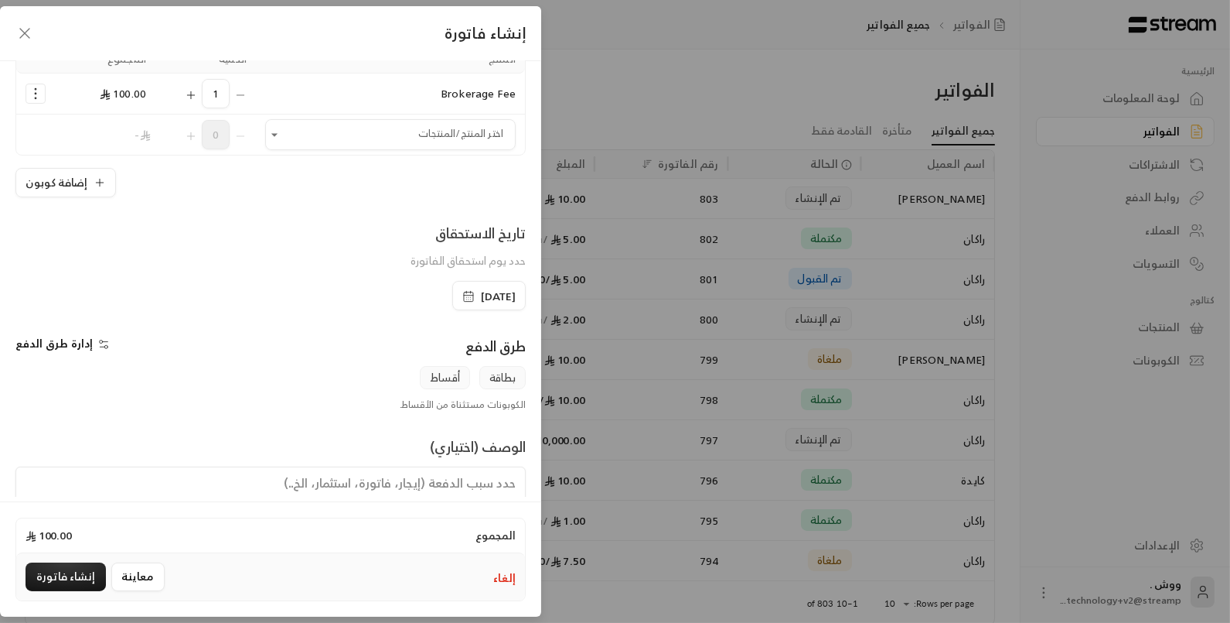
click at [22, 32] on icon "button" at bounding box center [24, 33] width 19 height 19
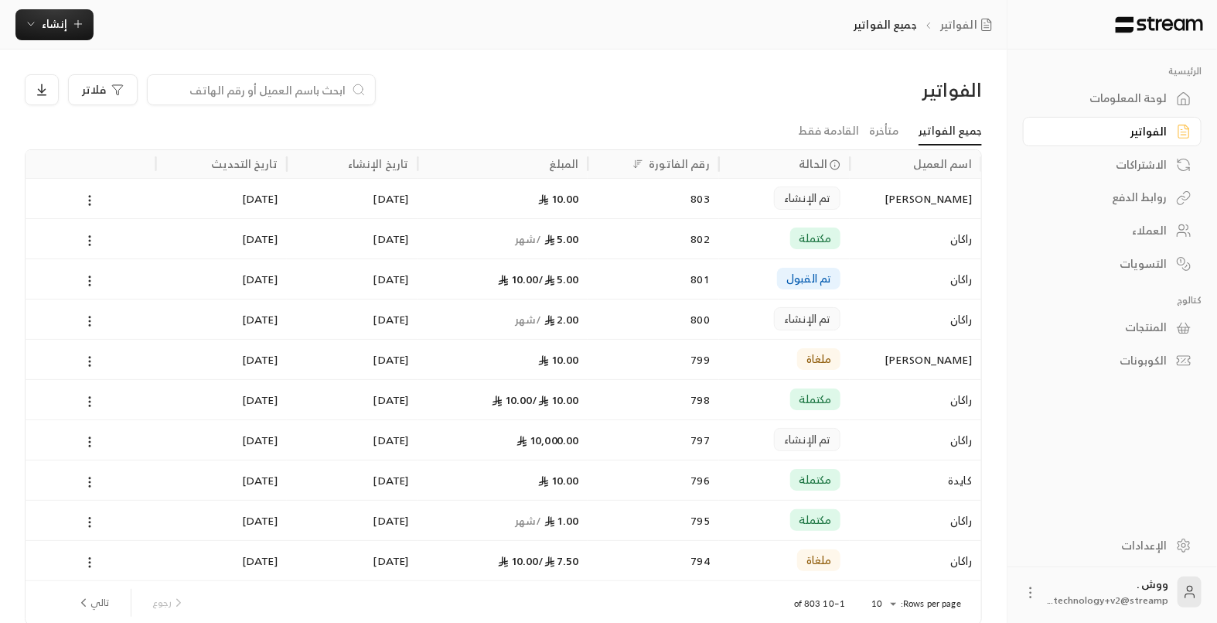
click at [1136, 323] on div "المنتجات" at bounding box center [1104, 326] width 125 height 15
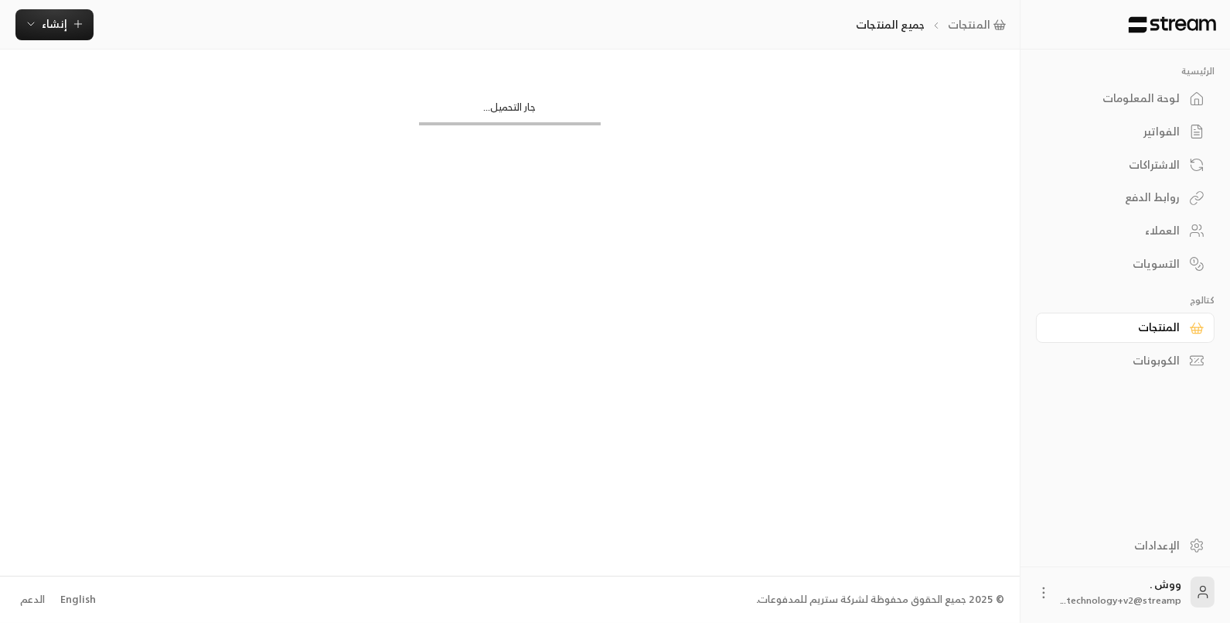
click at [1151, 99] on div "لوحة المعلومات" at bounding box center [1118, 97] width 125 height 15
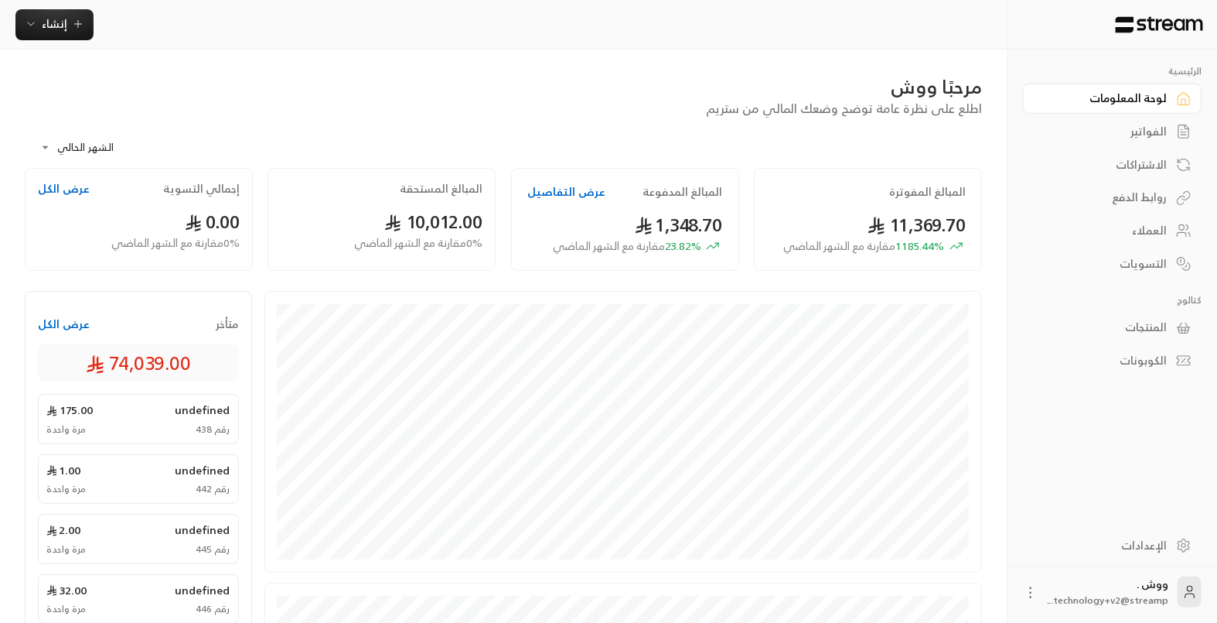
click at [1165, 138] on div "الفواتير" at bounding box center [1104, 131] width 125 height 15
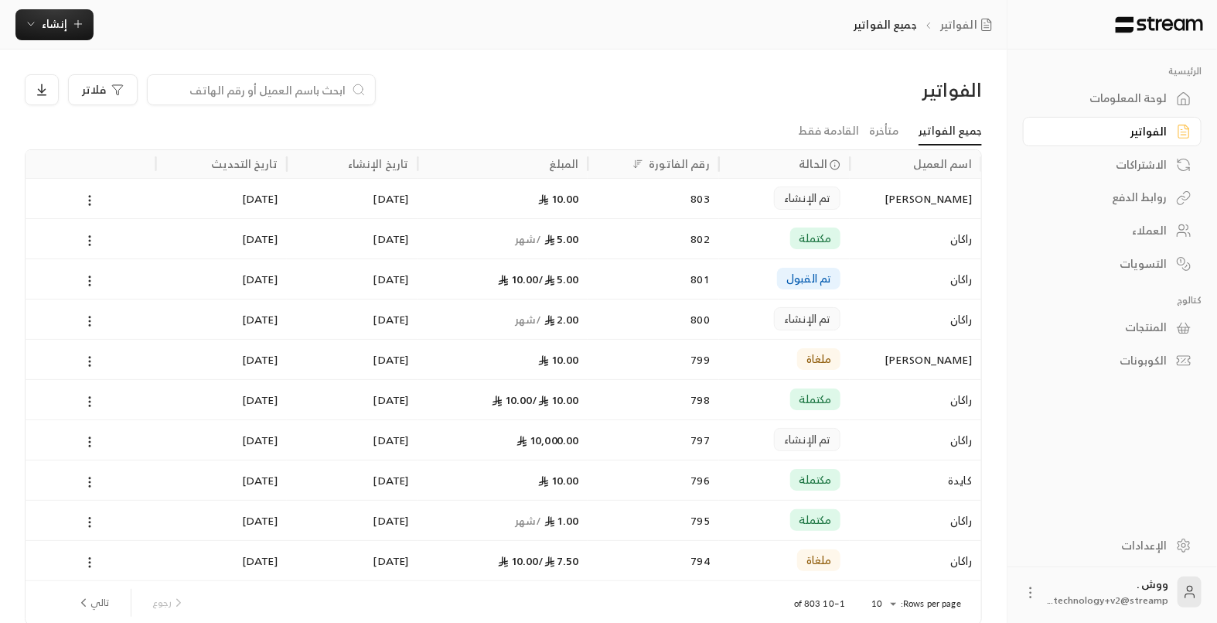
click at [926, 199] on div "[PERSON_NAME]" at bounding box center [915, 198] width 113 height 39
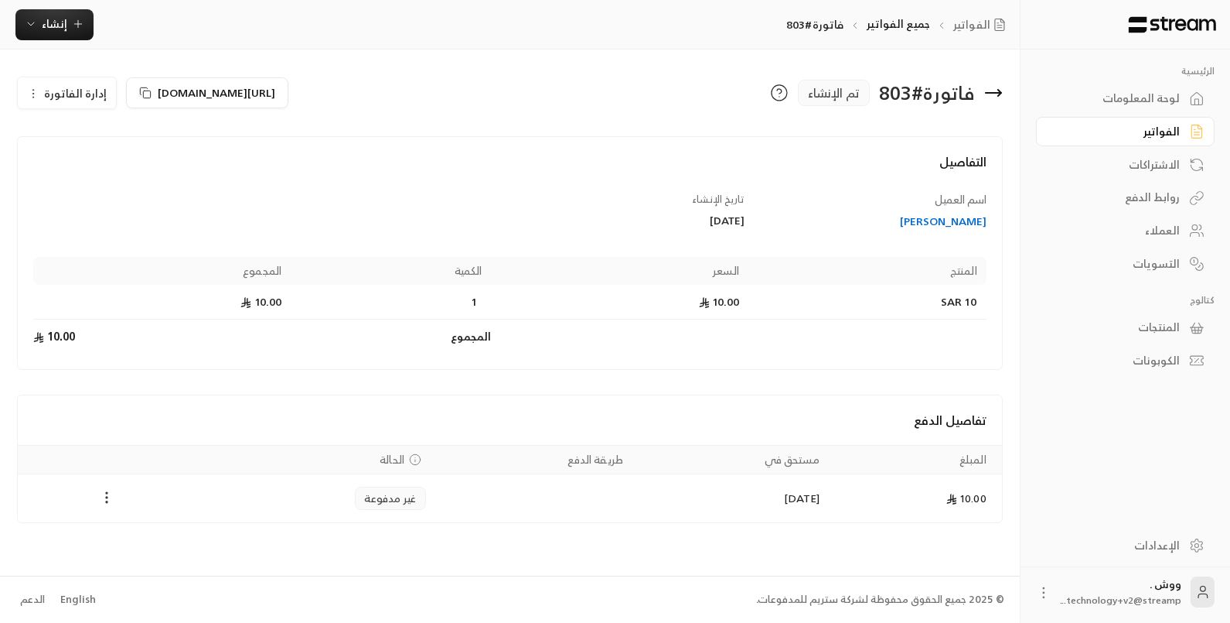
click at [106, 501] on circle "Payments" at bounding box center [107, 502] width 2 height 2
click at [125, 532] on li "تغيير الحالة الى مدفوعة" at bounding box center [163, 535] width 119 height 28
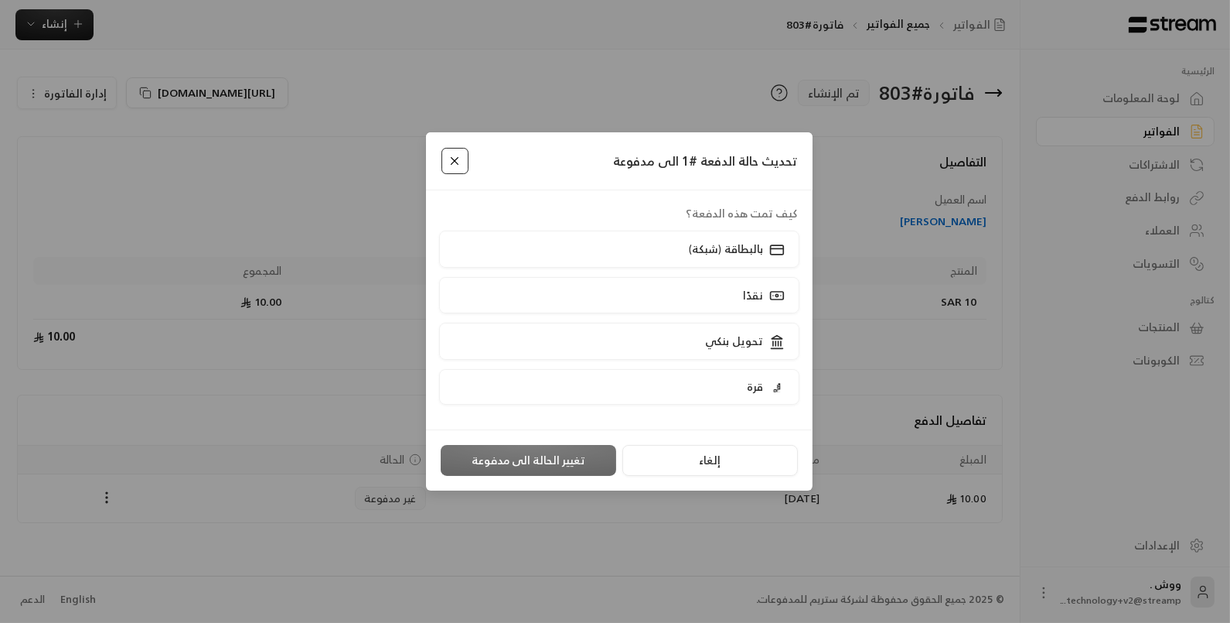
click at [462, 168] on button "Close" at bounding box center [455, 161] width 27 height 27
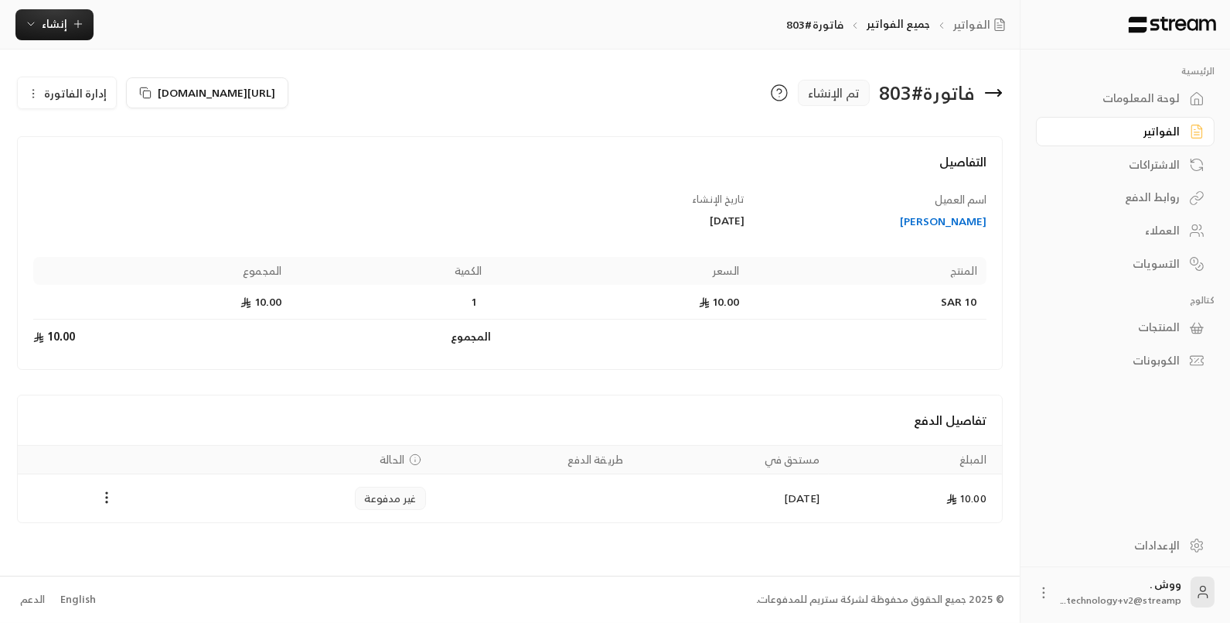
click at [1151, 94] on div "لوحة المعلومات" at bounding box center [1118, 97] width 125 height 15
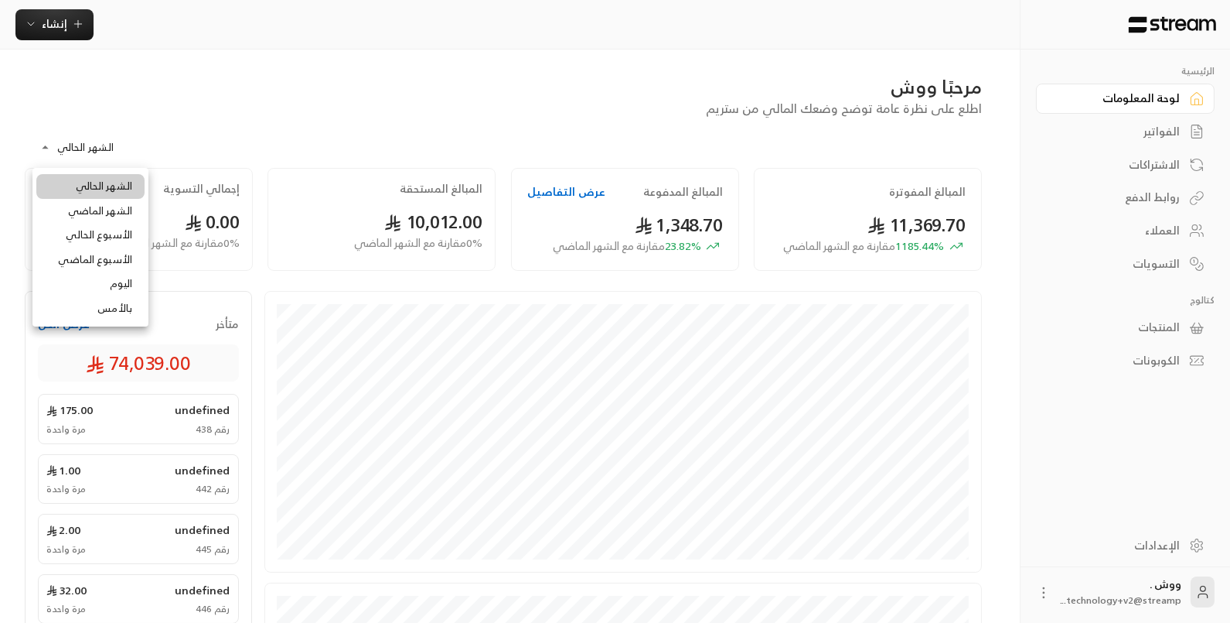
click at [68, 141] on body "**********" at bounding box center [615, 311] width 1230 height 623
click at [92, 219] on li "الشهر الماضي" at bounding box center [90, 211] width 108 height 25
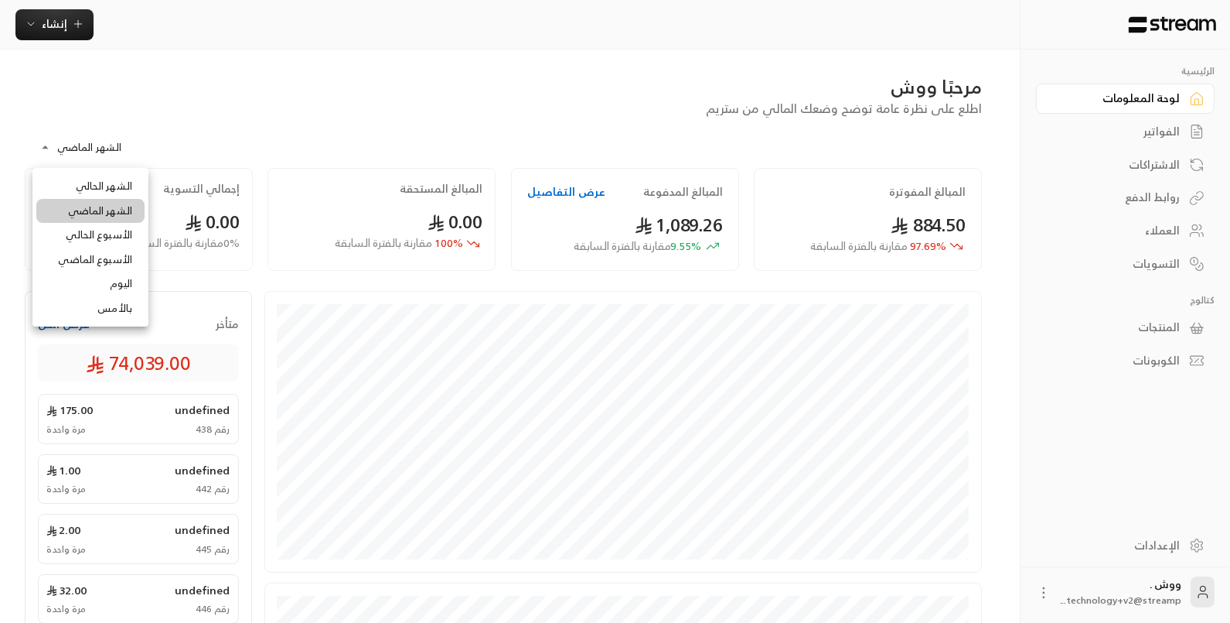
click at [73, 144] on body "**********" at bounding box center [615, 311] width 1230 height 623
click at [130, 284] on li "اليوم" at bounding box center [90, 283] width 108 height 25
type input "*****"
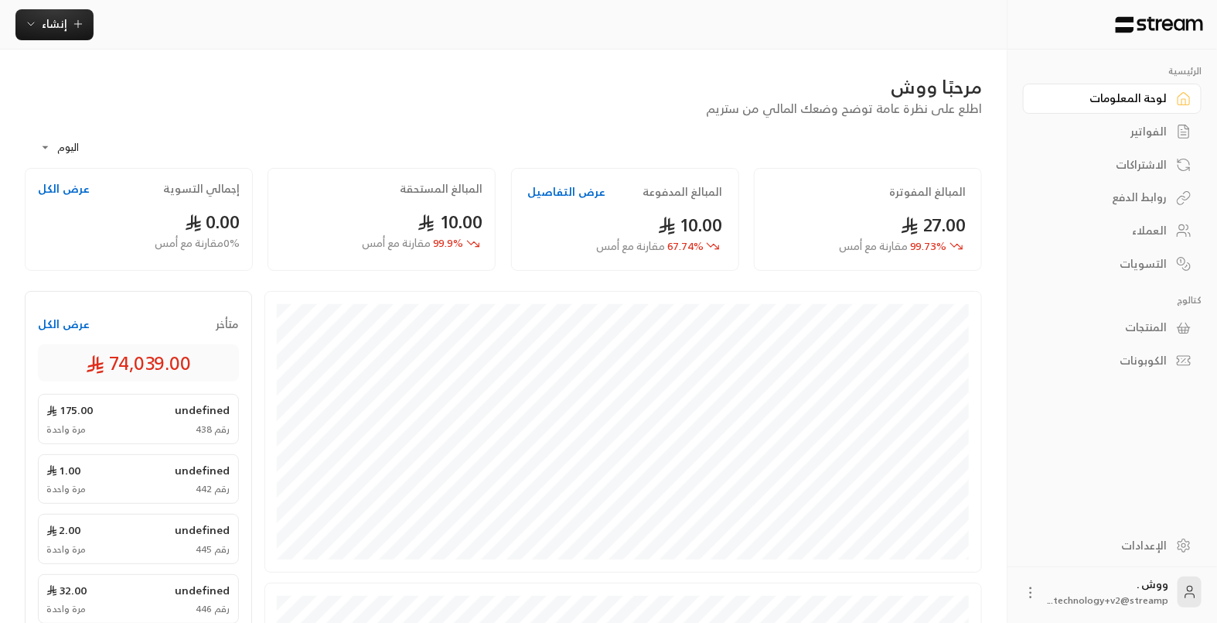
click at [1153, 128] on div "الفواتير" at bounding box center [1104, 131] width 125 height 15
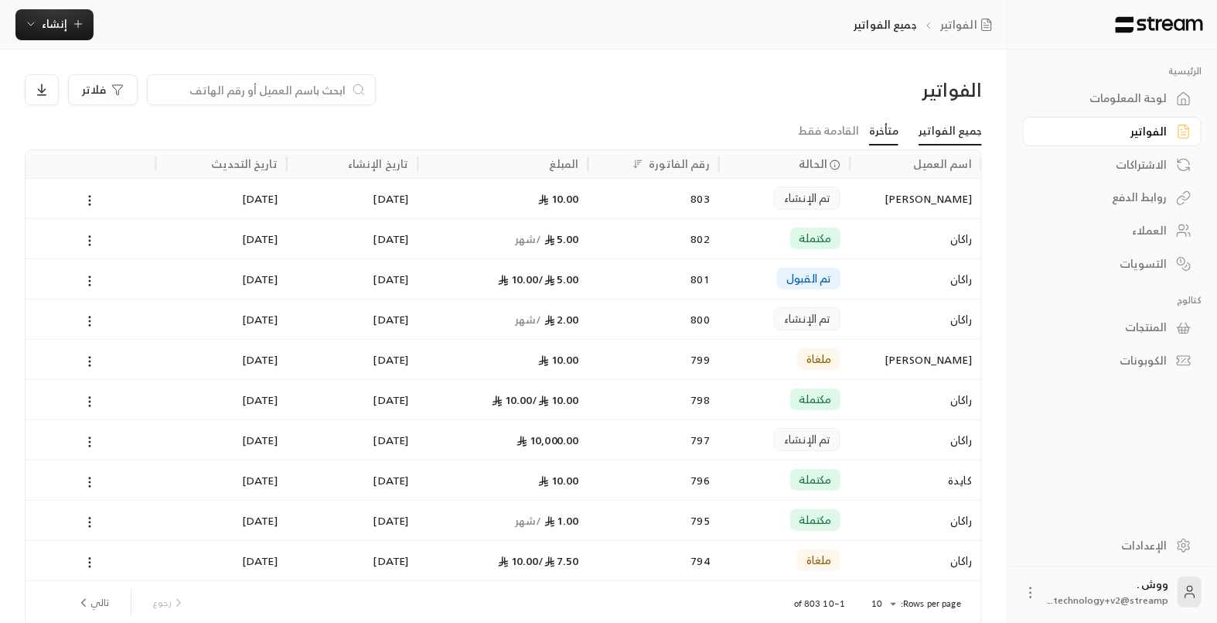
click at [884, 125] on link "متأخرة" at bounding box center [883, 132] width 29 height 28
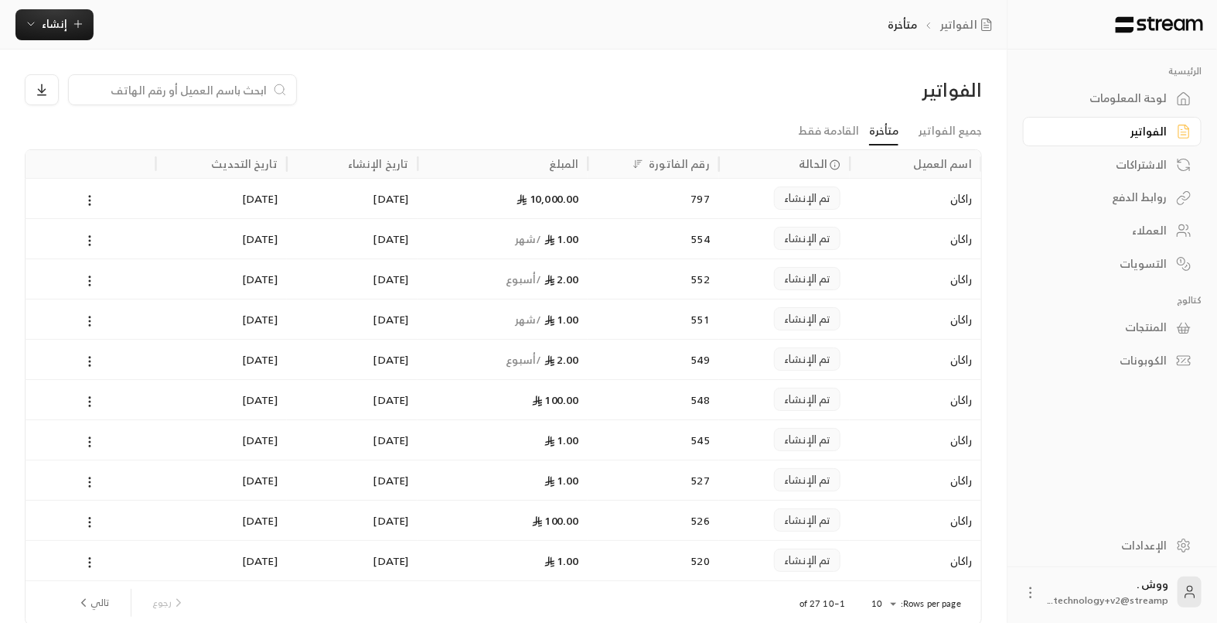
click at [1133, 552] on div "الإعدادات" at bounding box center [1104, 544] width 125 height 15
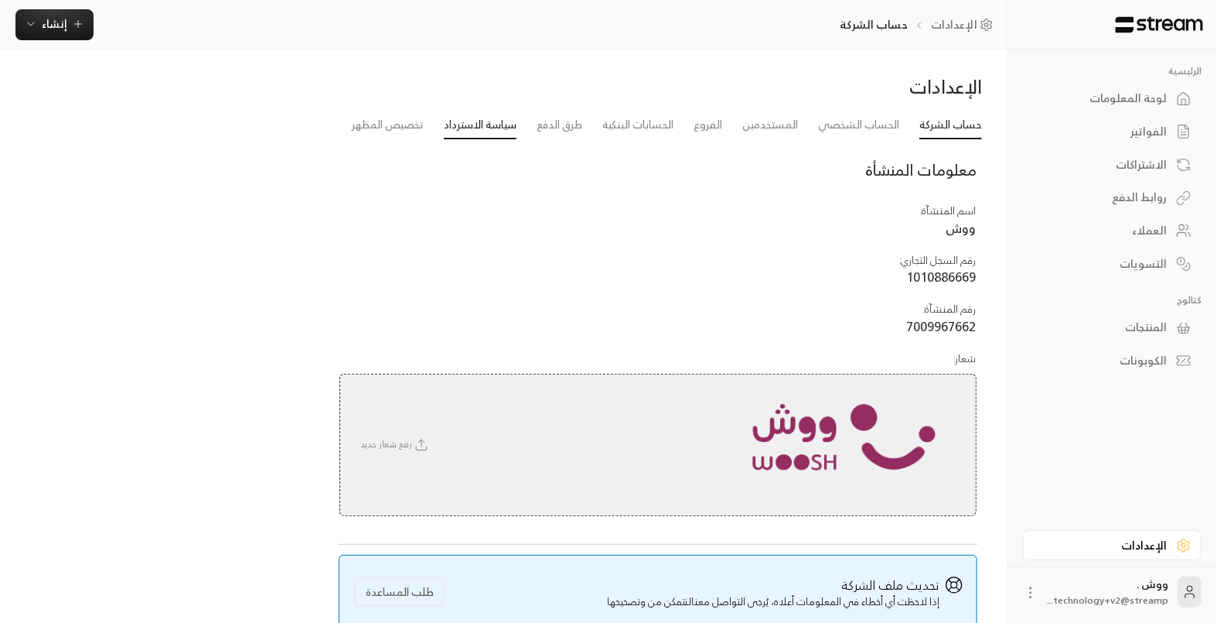
click at [494, 126] on link "سياسة الاسترداد" at bounding box center [480, 125] width 73 height 28
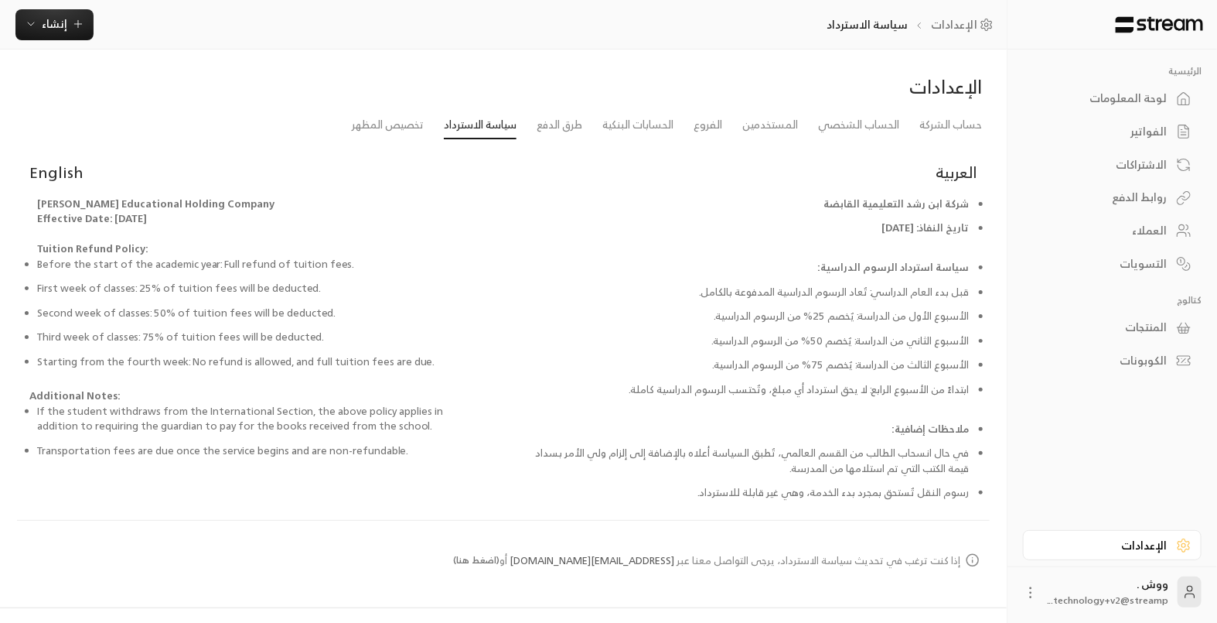
click at [1130, 129] on div "الفواتير" at bounding box center [1104, 131] width 125 height 15
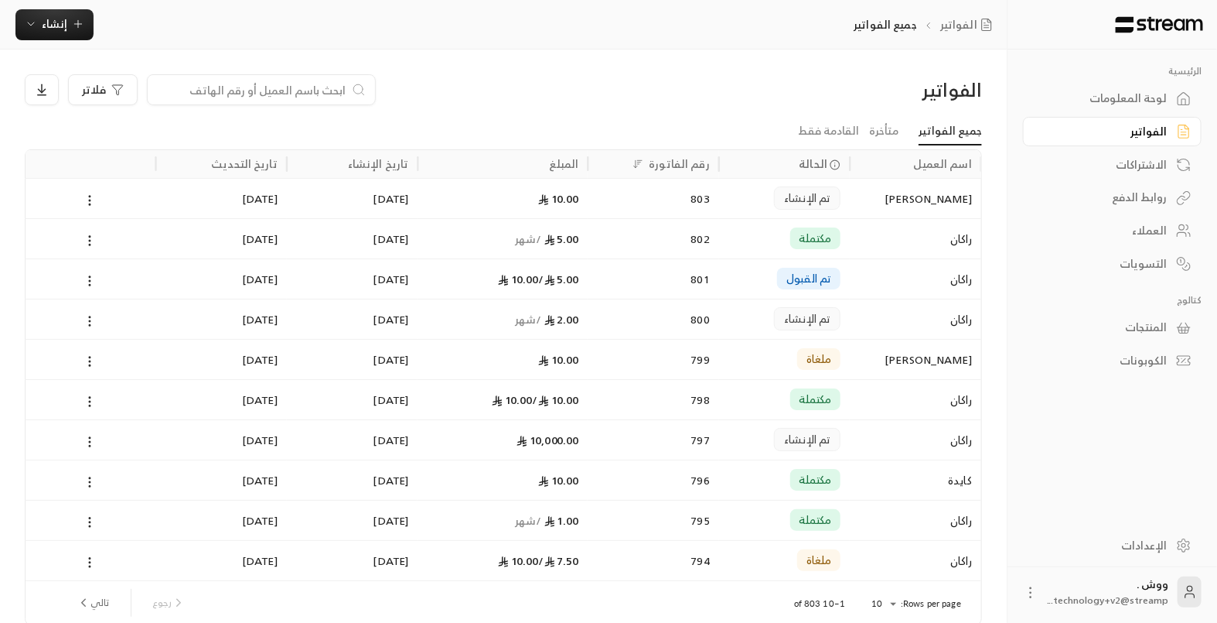
click at [763, 209] on div "تم الإنشاء" at bounding box center [784, 198] width 113 height 39
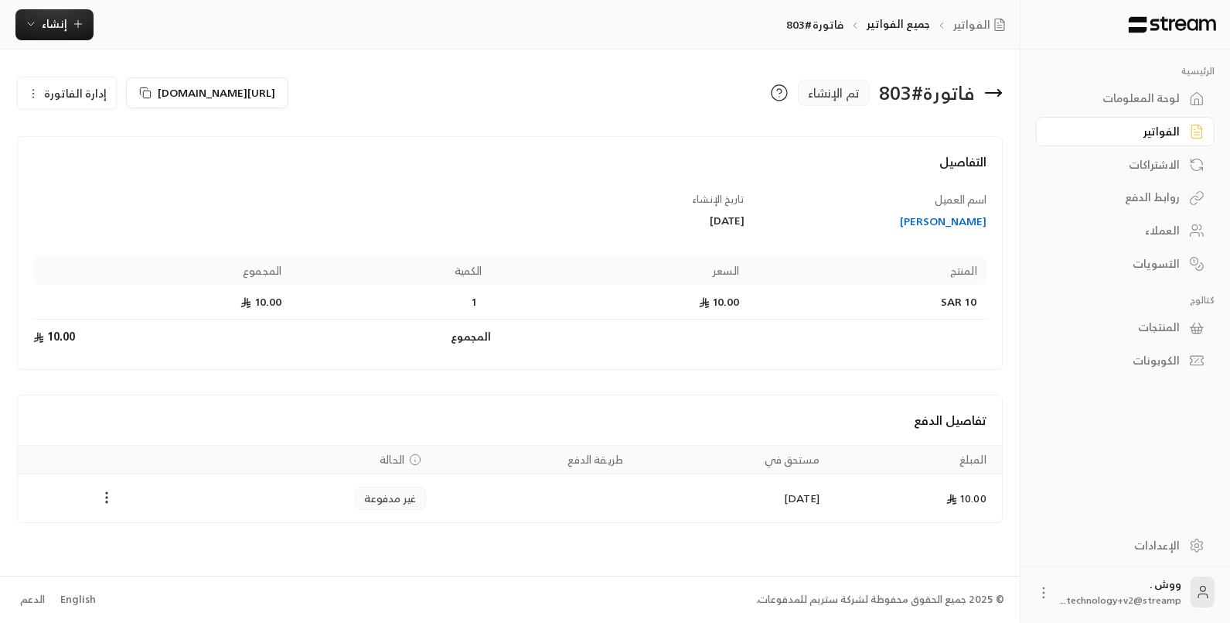
click at [107, 501] on circle "Payments" at bounding box center [107, 502] width 2 height 2
click at [134, 538] on li "تغيير الحالة الى مدفوعة" at bounding box center [163, 535] width 119 height 28
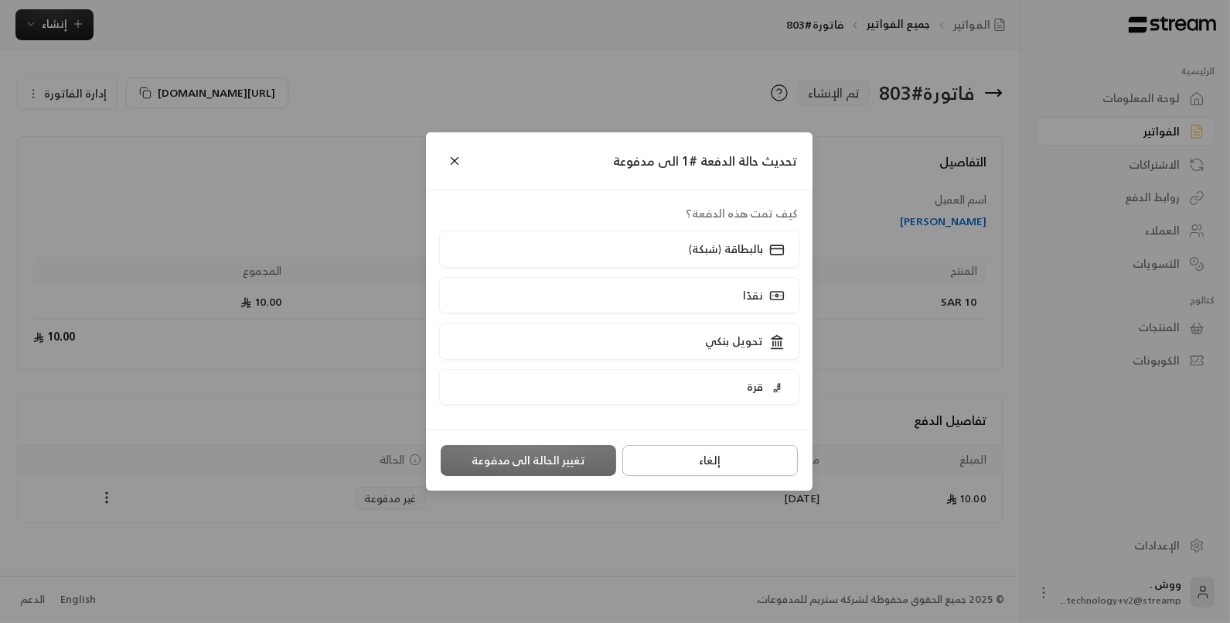
click at [671, 464] on button "إلغاء" at bounding box center [711, 460] width 176 height 31
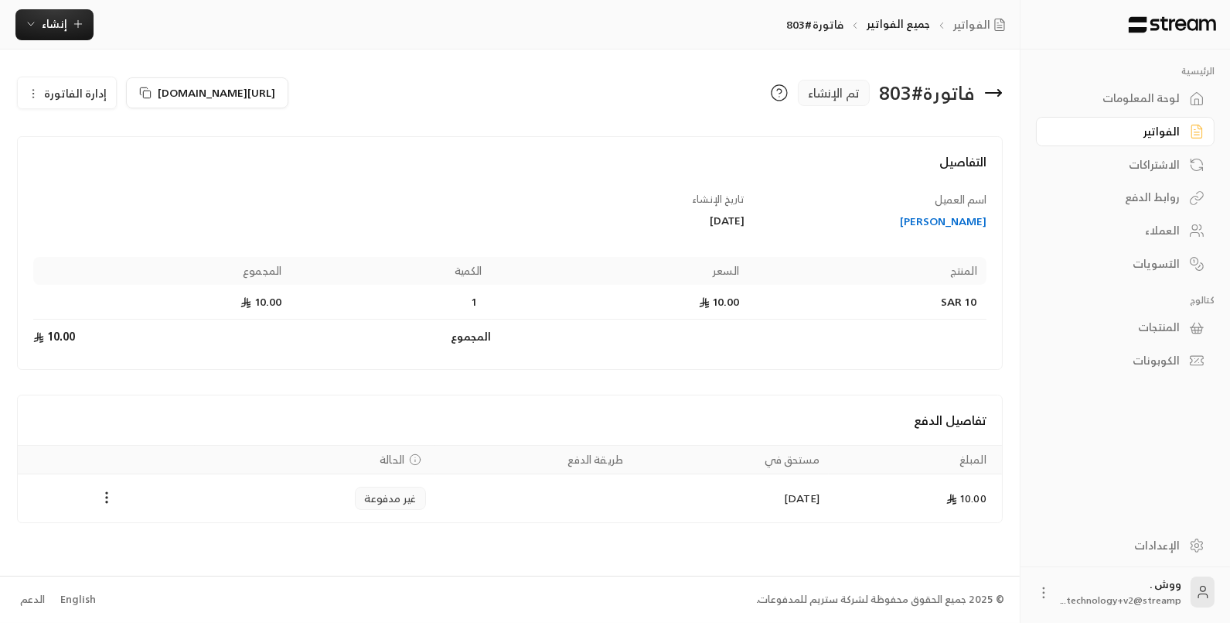
click at [671, 464] on th "مستحق في" at bounding box center [731, 459] width 196 height 29
click at [1152, 132] on div "الفواتير" at bounding box center [1118, 131] width 125 height 15
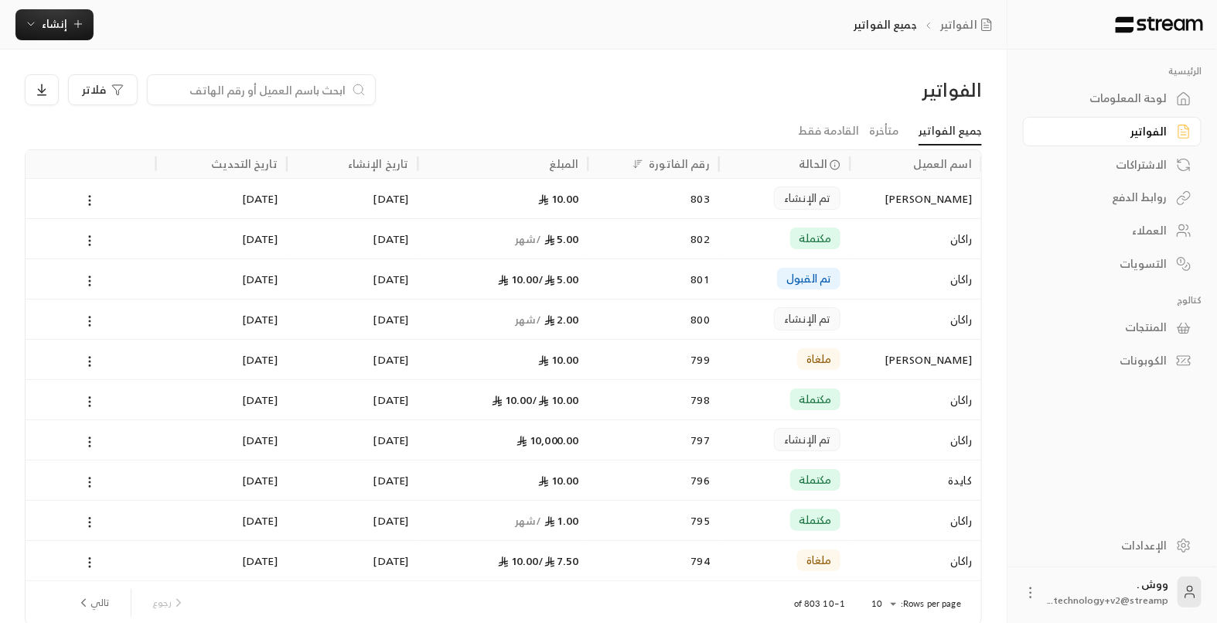
click at [857, 251] on div "راكان" at bounding box center [915, 238] width 131 height 40
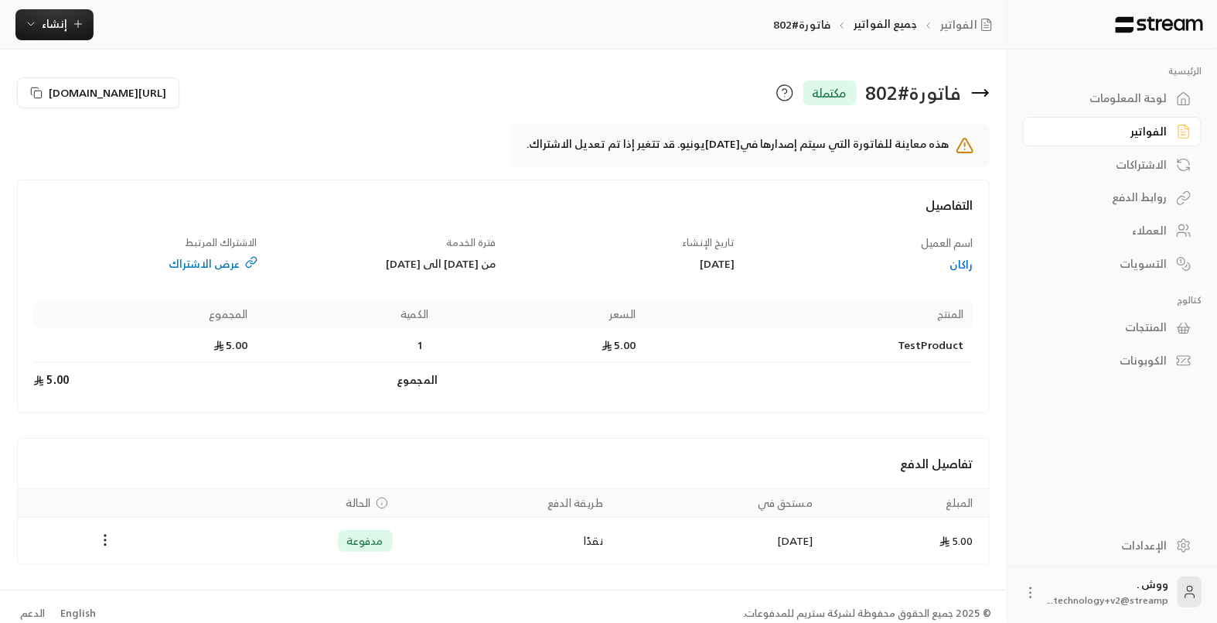
click at [193, 267] on div "عرض الاشتراك" at bounding box center [144, 263] width 223 height 15
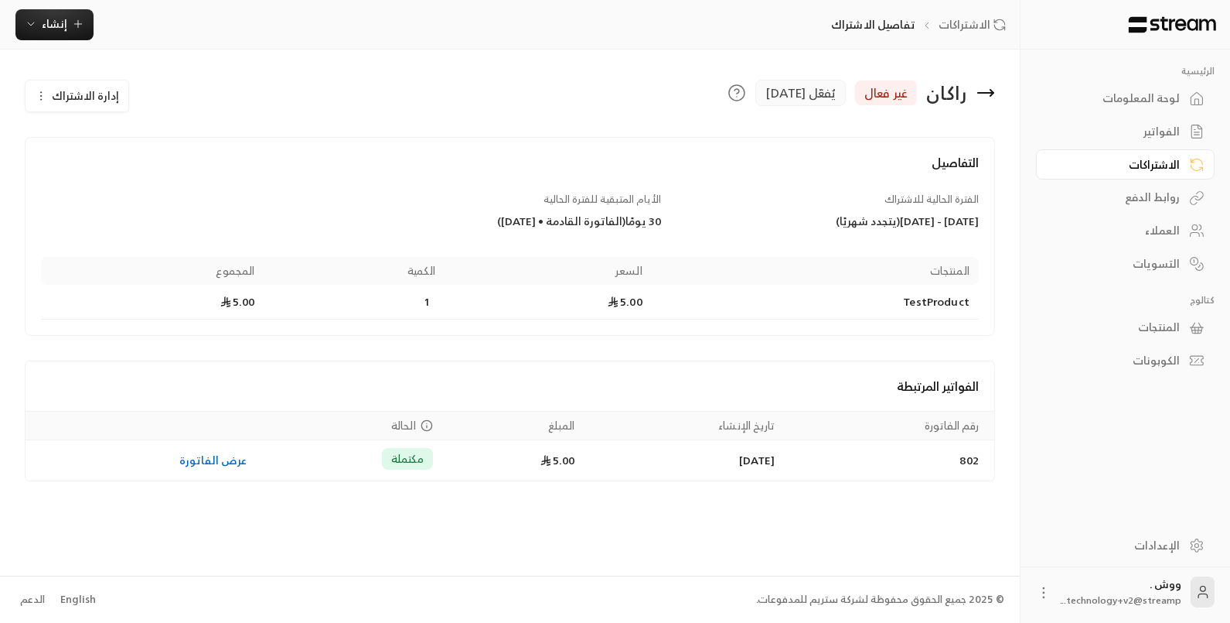
click at [75, 90] on span "إدارة الاشتراك" at bounding box center [85, 95] width 67 height 19
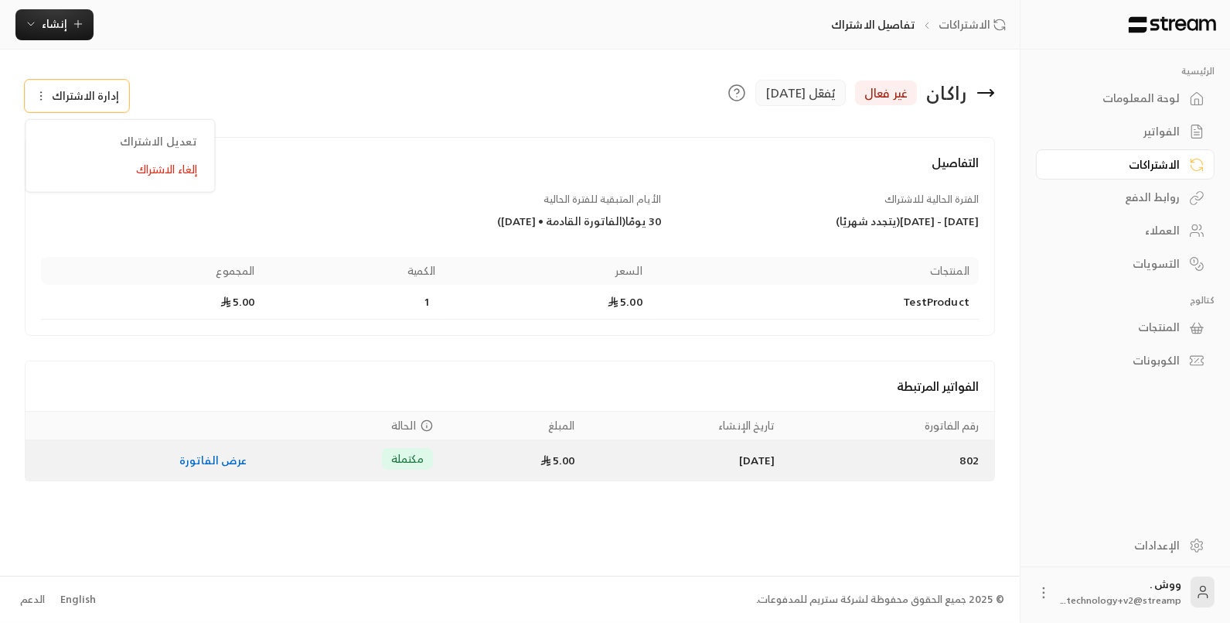
click at [182, 451] on link "عرض الفاتورة" at bounding box center [213, 459] width 68 height 19
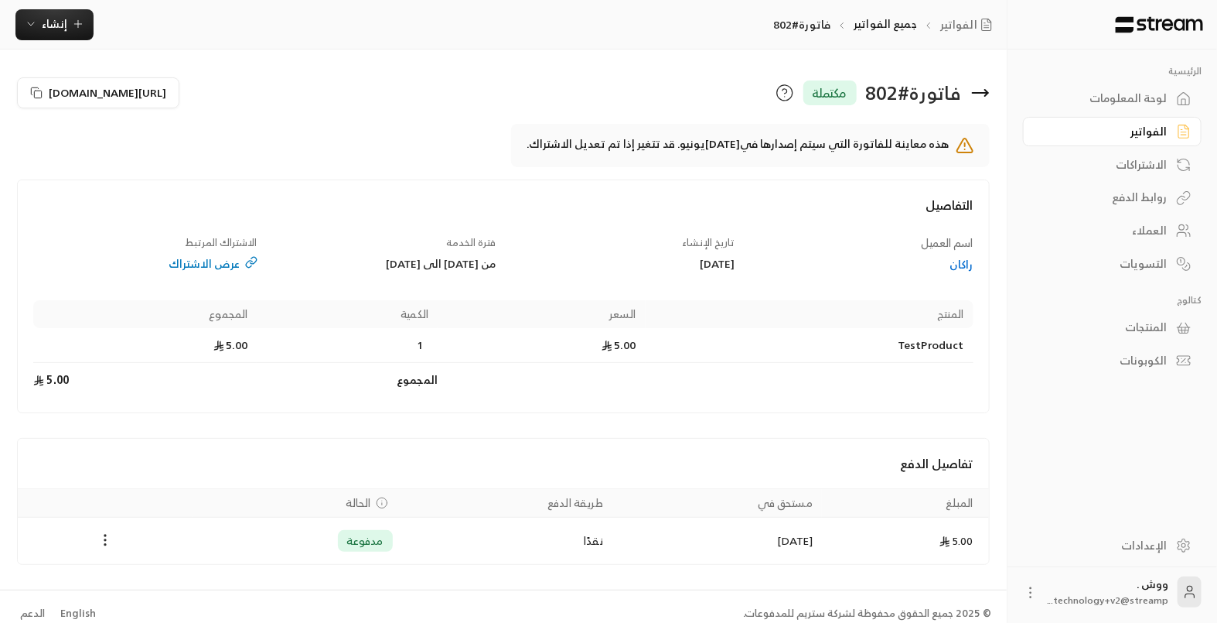
click at [971, 268] on div "راكان" at bounding box center [861, 264] width 223 height 15
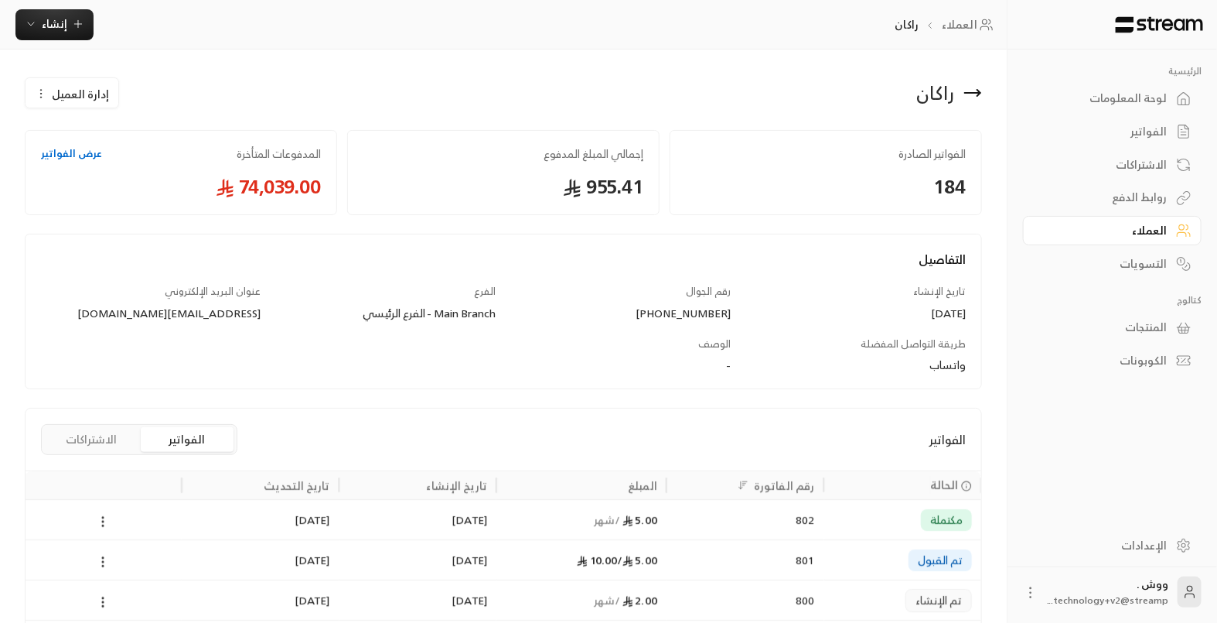
click at [203, 554] on div "[DATE]" at bounding box center [260, 559] width 138 height 39
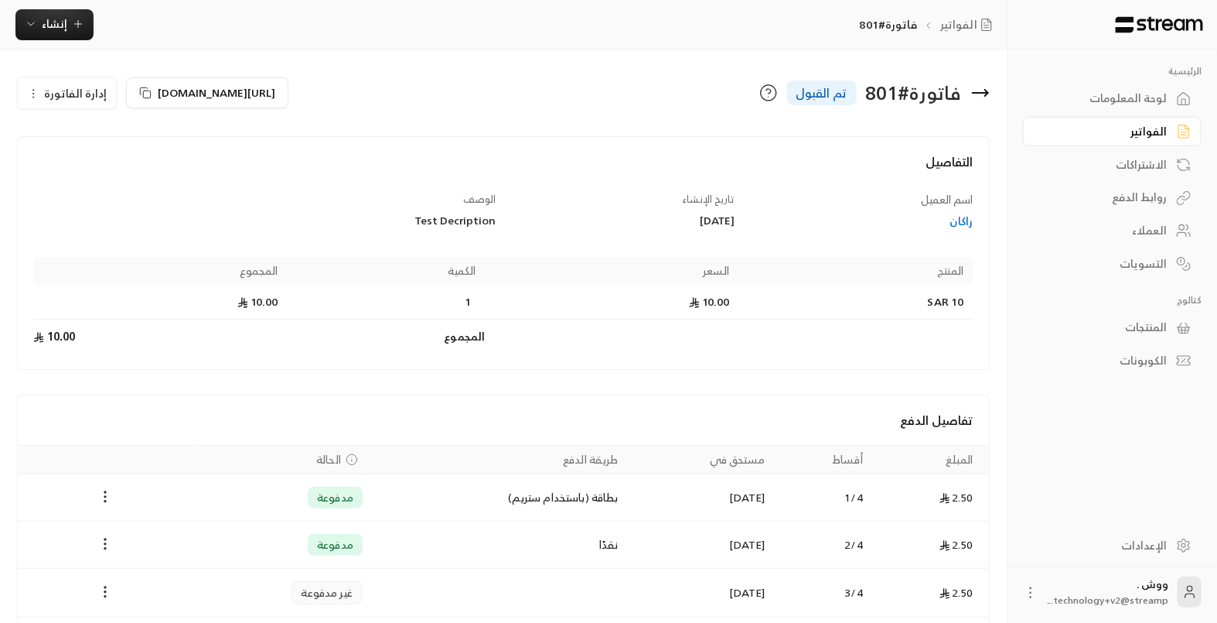
click at [93, 88] on span "إدارة الفاتورة" at bounding box center [75, 93] width 63 height 19
click at [956, 225] on div "راكان" at bounding box center [861, 220] width 223 height 15
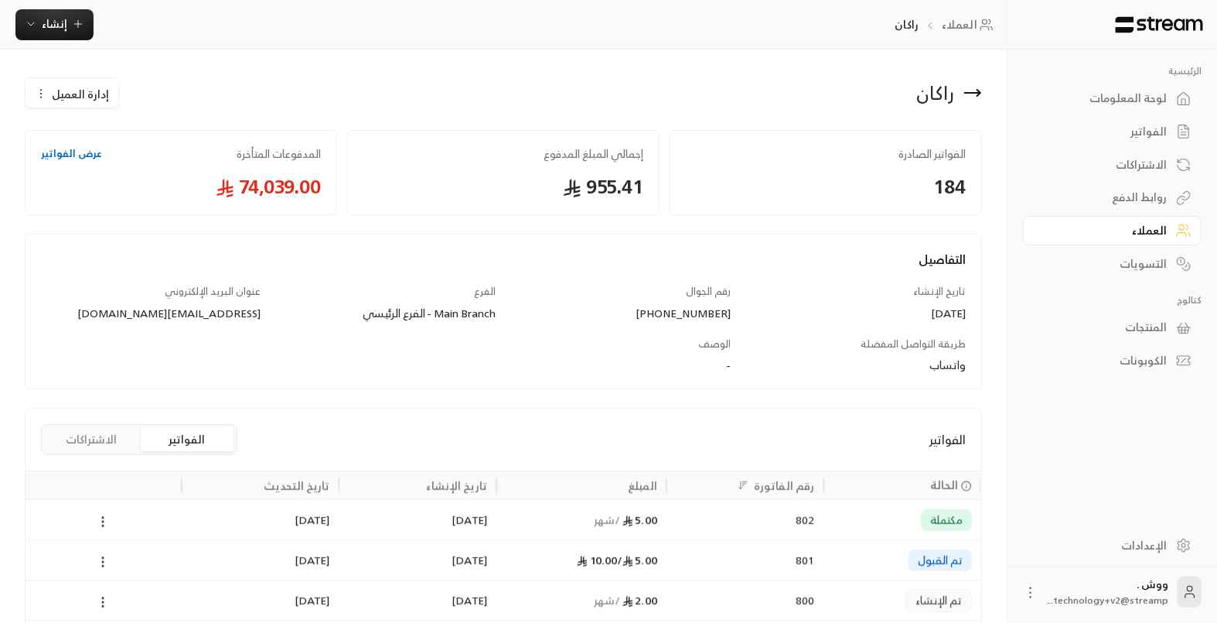
click at [756, 523] on div "802" at bounding box center [745, 519] width 138 height 39
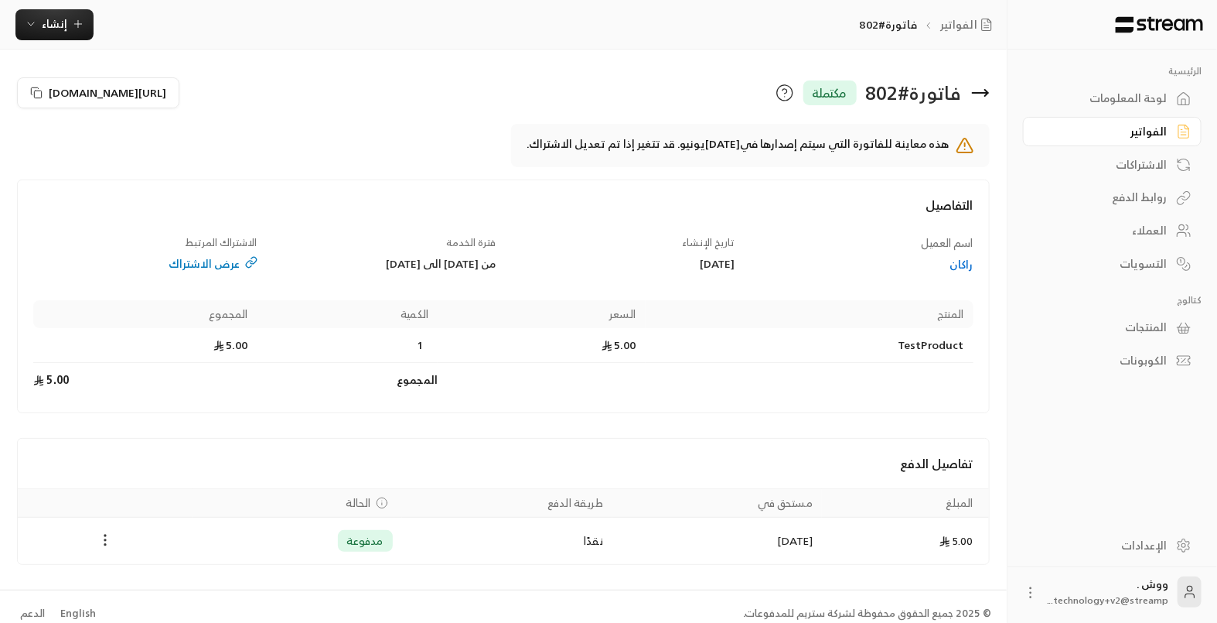
click at [105, 539] on icon "Payments" at bounding box center [104, 539] width 15 height 15
click at [950, 263] on div at bounding box center [615, 311] width 1230 height 623
click at [957, 262] on div "راكان" at bounding box center [861, 264] width 223 height 15
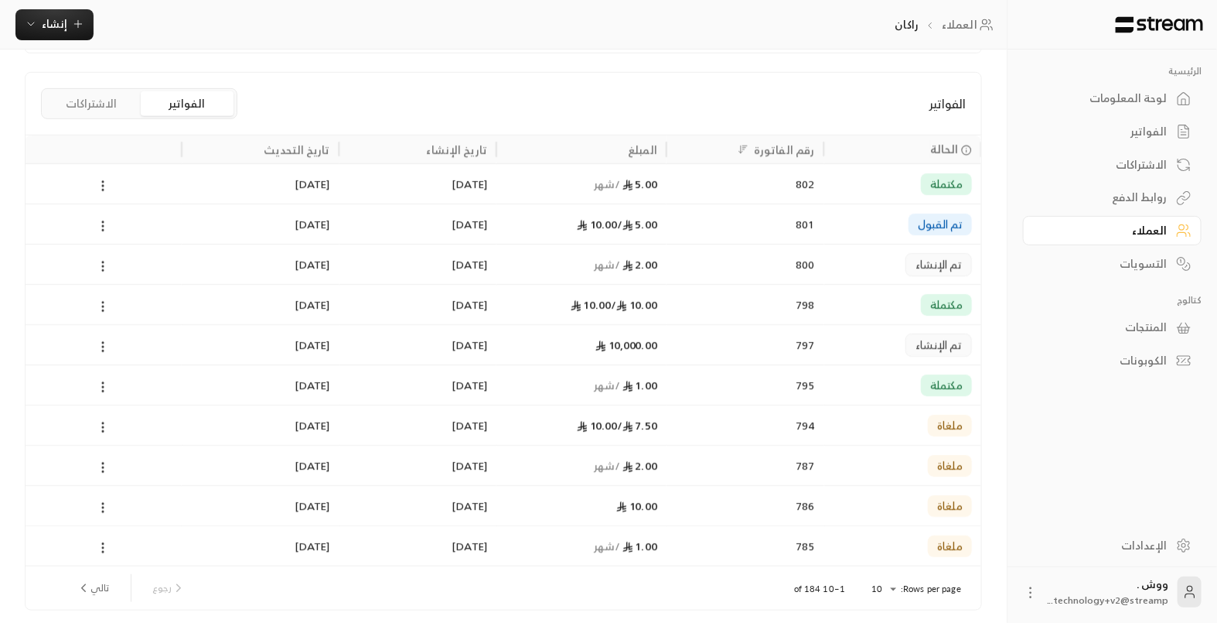
scroll to position [336, 0]
